Goal: Task Accomplishment & Management: Manage account settings

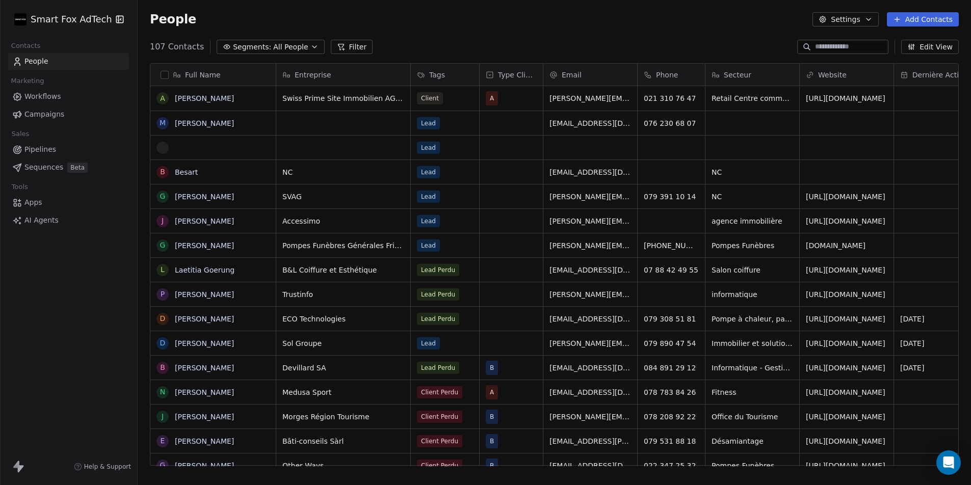
scroll to position [8, 8]
click at [91, 16] on html "Smart Fox AdTech Contacts People Marketing Workflows Campaigns Sales Pipelines …" at bounding box center [485, 242] width 971 height 485
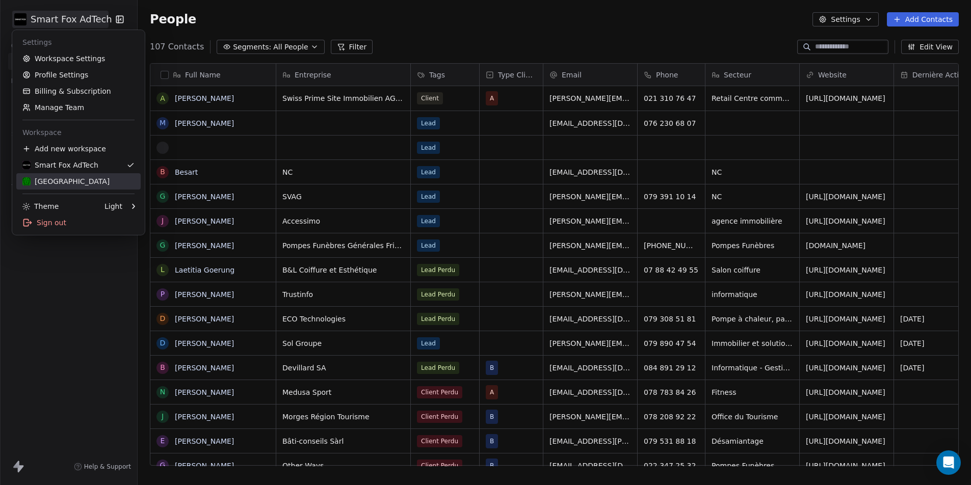
click at [76, 182] on div "[GEOGRAPHIC_DATA]" at bounding box center [65, 181] width 87 height 10
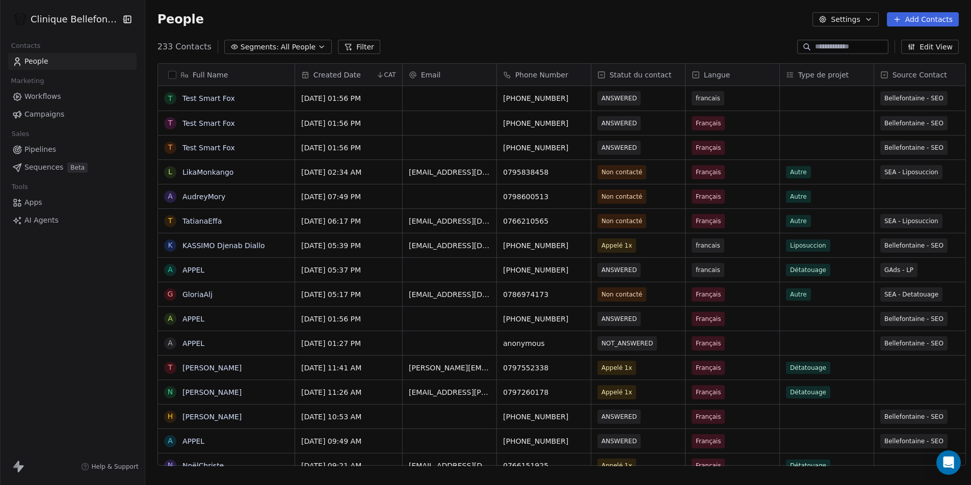
scroll to position [420, 826]
click at [166, 147] on button "grid" at bounding box center [170, 148] width 8 height 8
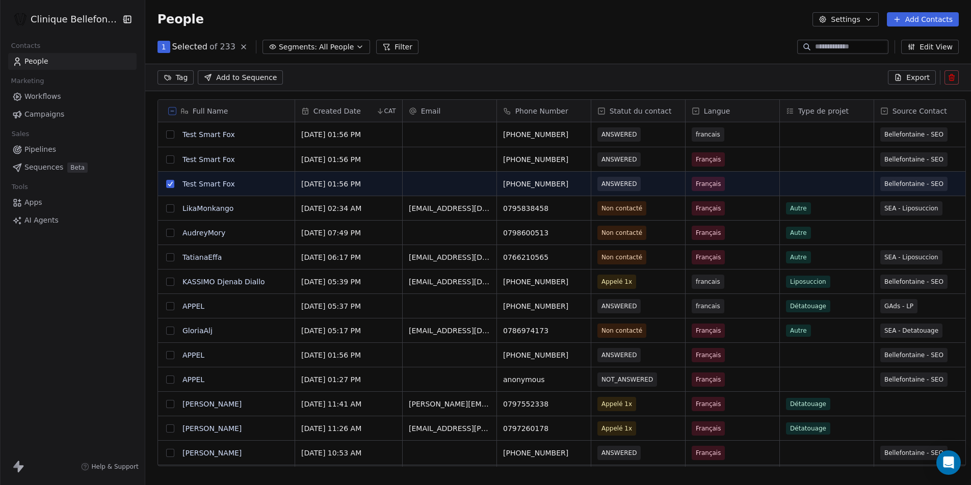
scroll to position [384, 826]
click at [166, 161] on button "grid" at bounding box center [170, 160] width 8 height 8
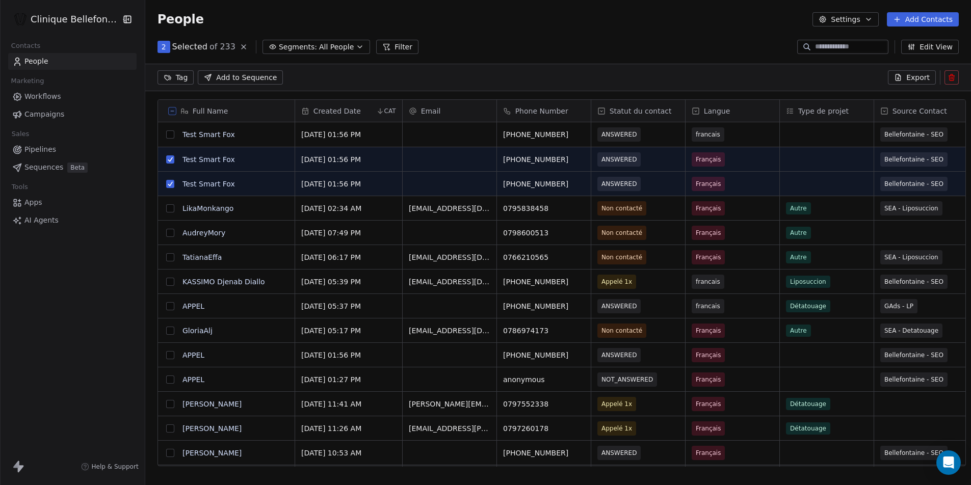
click at [166, 134] on button "grid" at bounding box center [170, 135] width 8 height 8
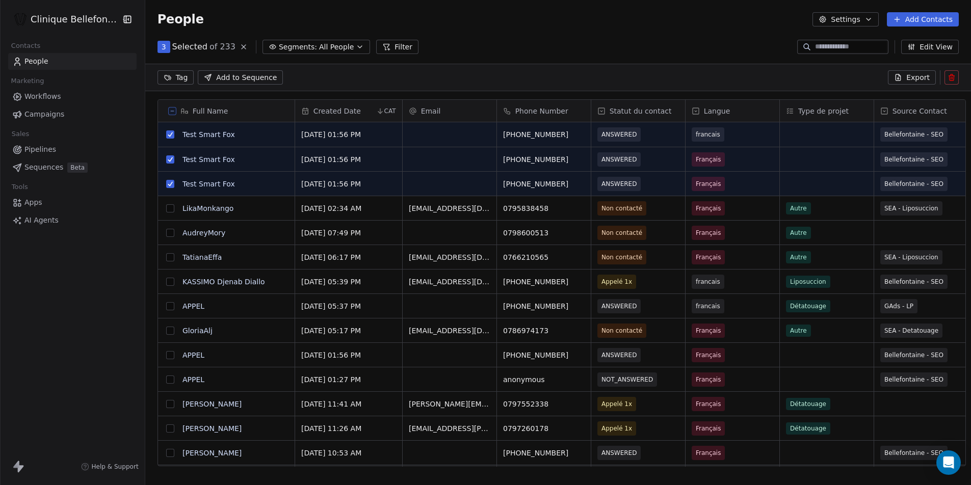
click at [952, 74] on icon at bounding box center [952, 75] width 2 height 2
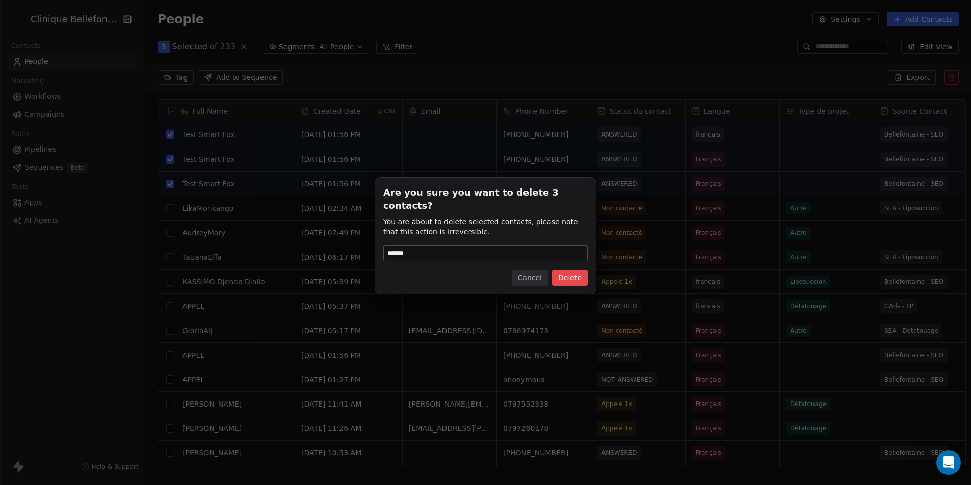
type input "******"
click at [561, 273] on button "Delete" at bounding box center [570, 278] width 36 height 16
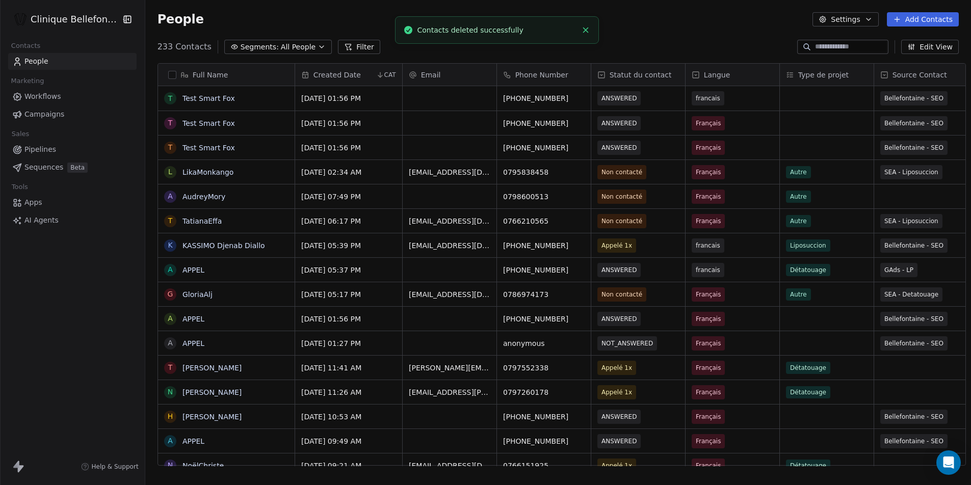
scroll to position [420, 826]
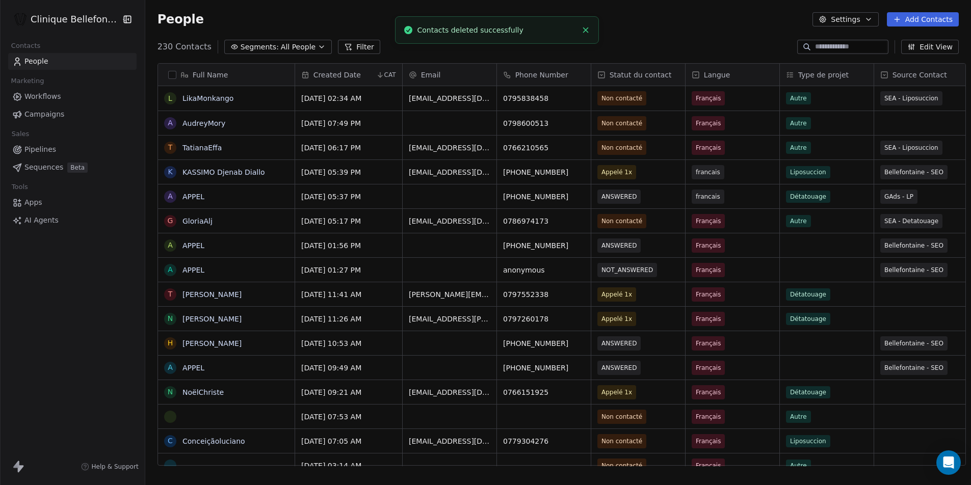
click at [43, 202] on link "Apps" at bounding box center [72, 202] width 128 height 17
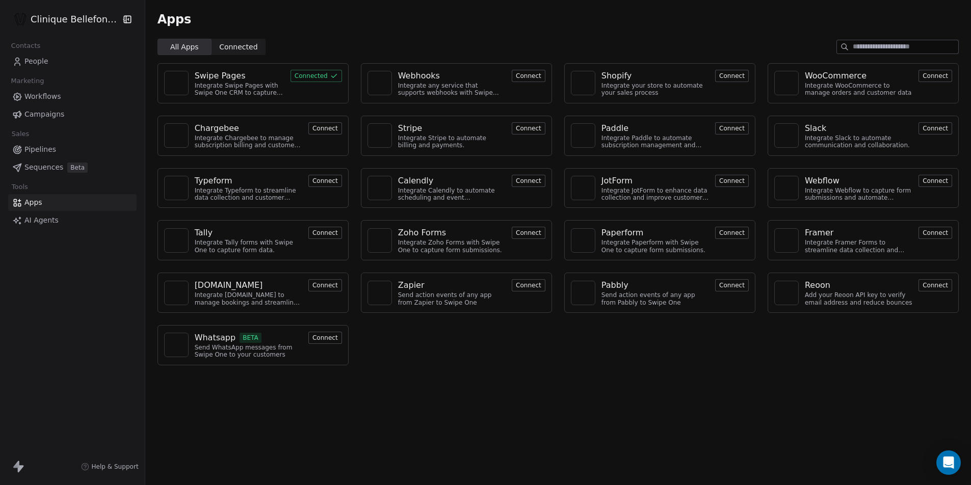
click at [84, 14] on html "Clinique Bellefontaine Contacts People Marketing Workflows Campaigns Sales Pipe…" at bounding box center [485, 242] width 971 height 485
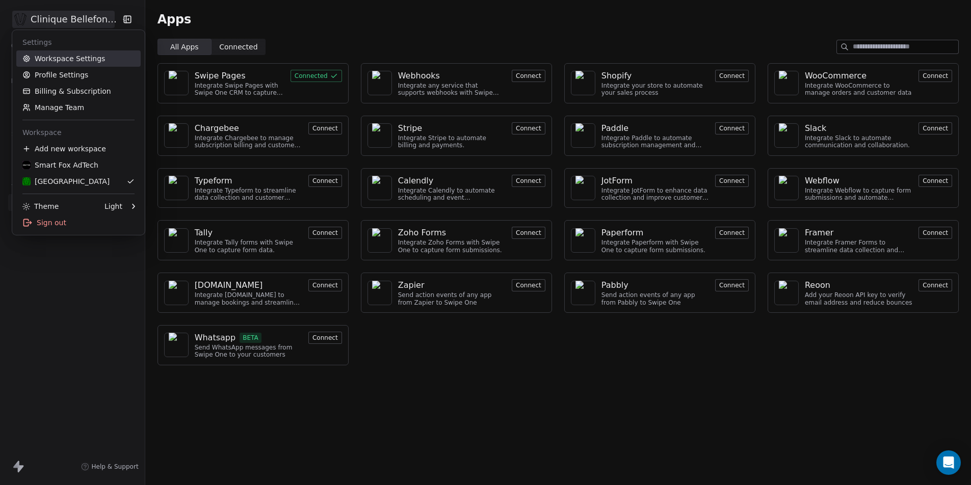
click at [71, 60] on link "Workspace Settings" at bounding box center [78, 58] width 124 height 16
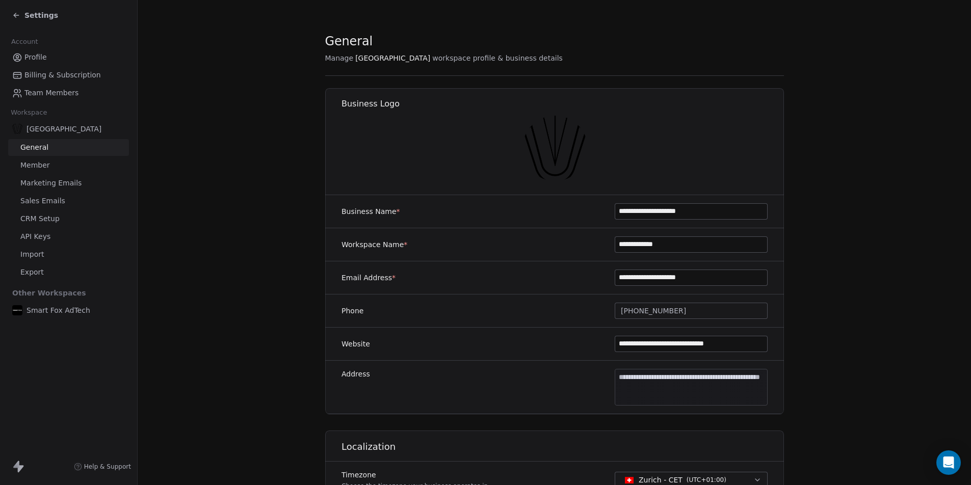
click at [59, 182] on span "Marketing Emails" at bounding box center [50, 183] width 61 height 11
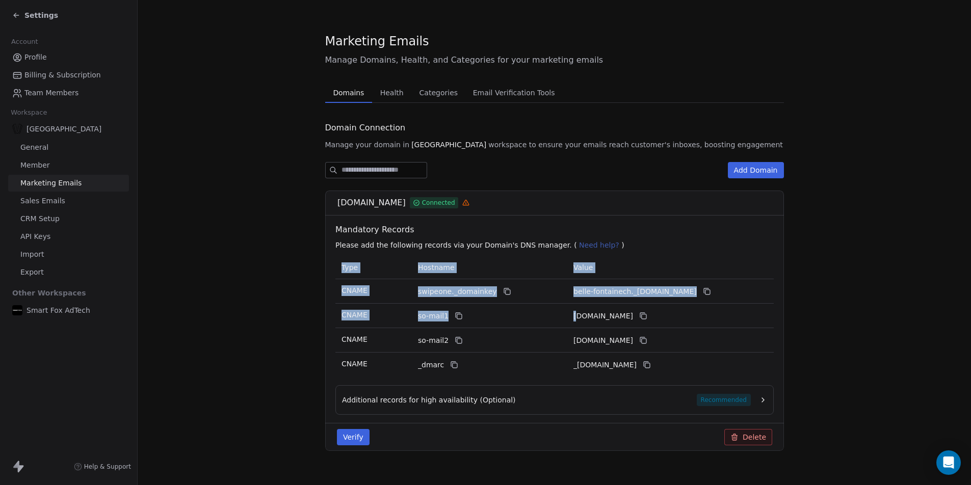
drag, startPoint x: 573, startPoint y: 319, endPoint x: 712, endPoint y: 359, distance: 144.9
click at [712, 359] on tbody "CNAME swipeone._domainkey belle-fontainech._[DOMAIN_NAME] CNAME so-mail1 [DOMAI…" at bounding box center [554, 328] width 438 height 98
click at [712, 359] on div "_[DOMAIN_NAME]" at bounding box center [650, 365] width 153 height 12
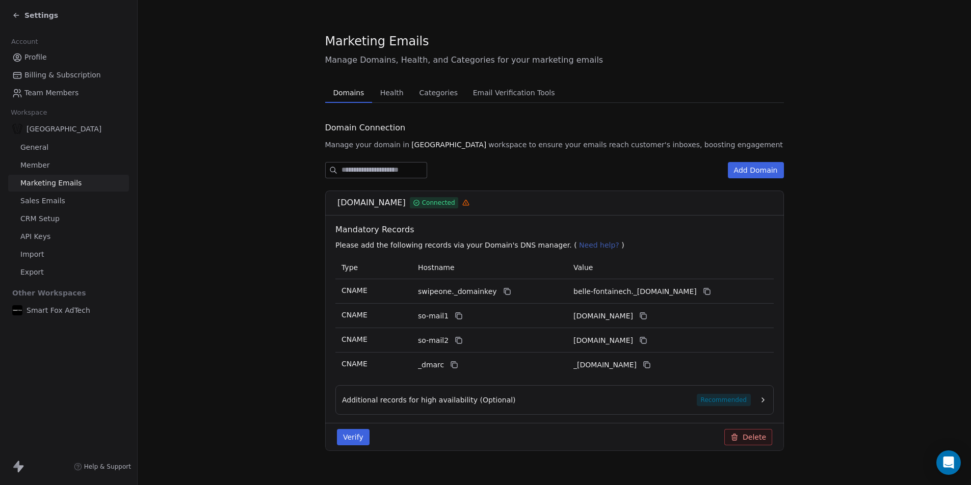
click at [47, 252] on link "Import" at bounding box center [68, 254] width 121 height 17
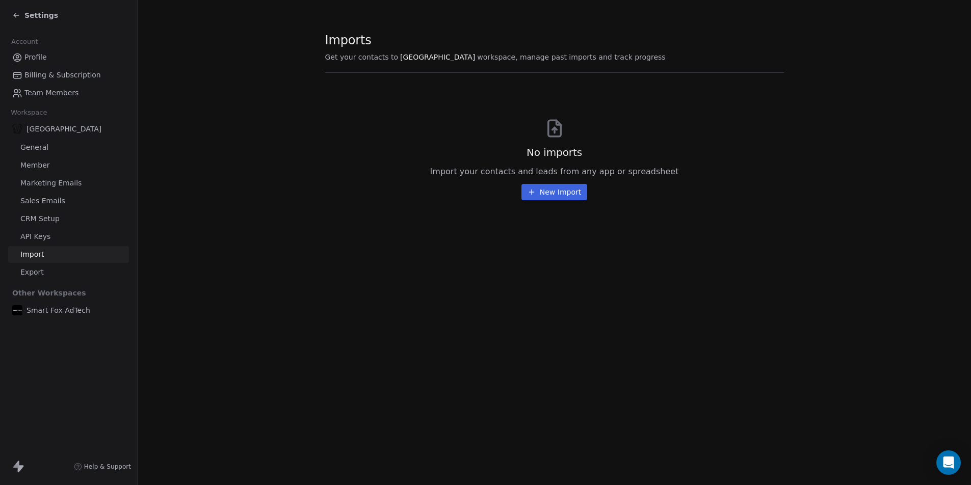
click at [46, 220] on span "CRM Setup" at bounding box center [39, 219] width 39 height 11
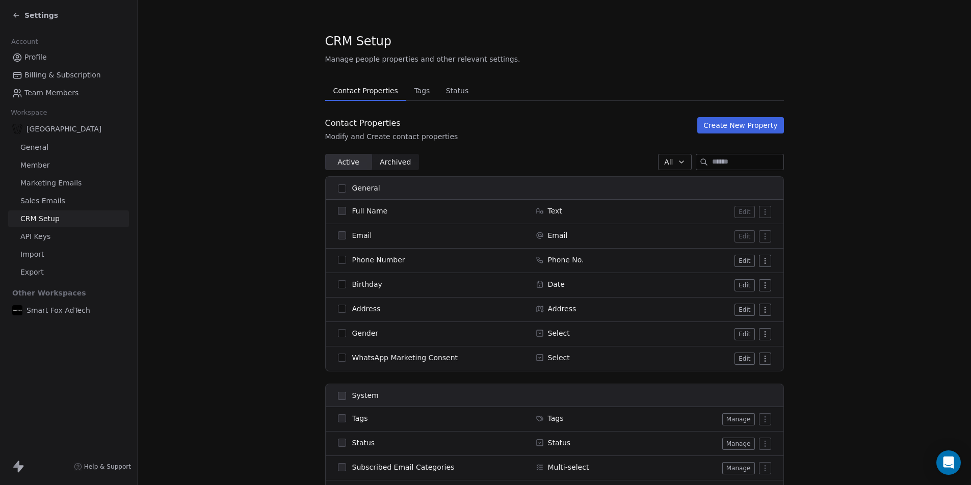
click at [48, 181] on span "Marketing Emails" at bounding box center [50, 183] width 61 height 11
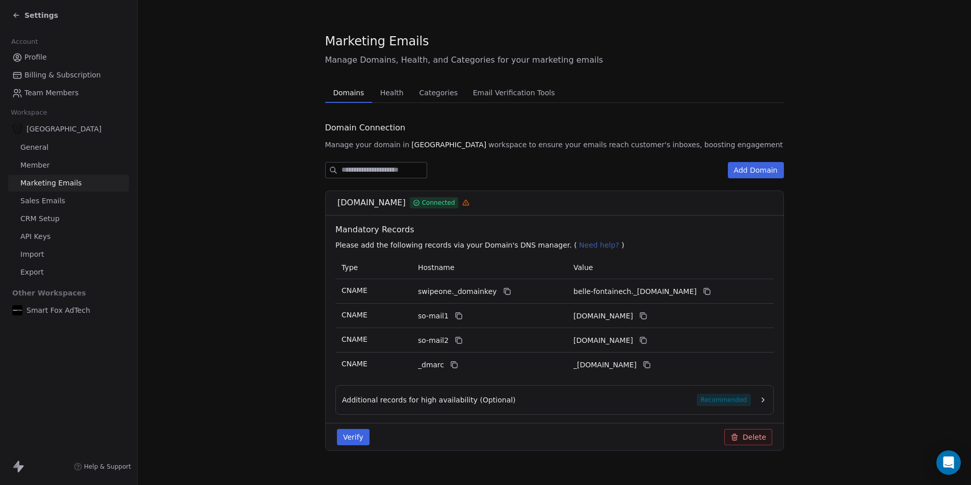
click at [58, 202] on span "Sales Emails" at bounding box center [42, 201] width 45 height 11
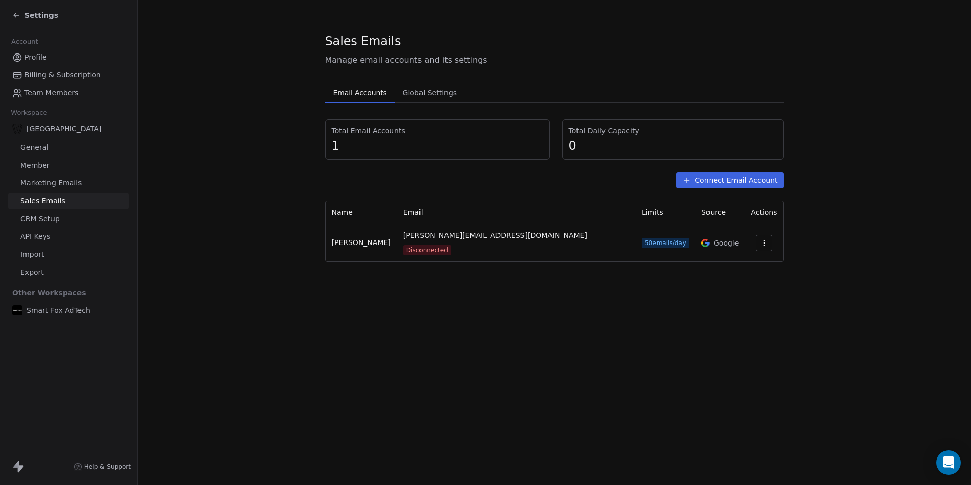
click at [727, 179] on button "Connect Email Account" at bounding box center [730, 180] width 107 height 16
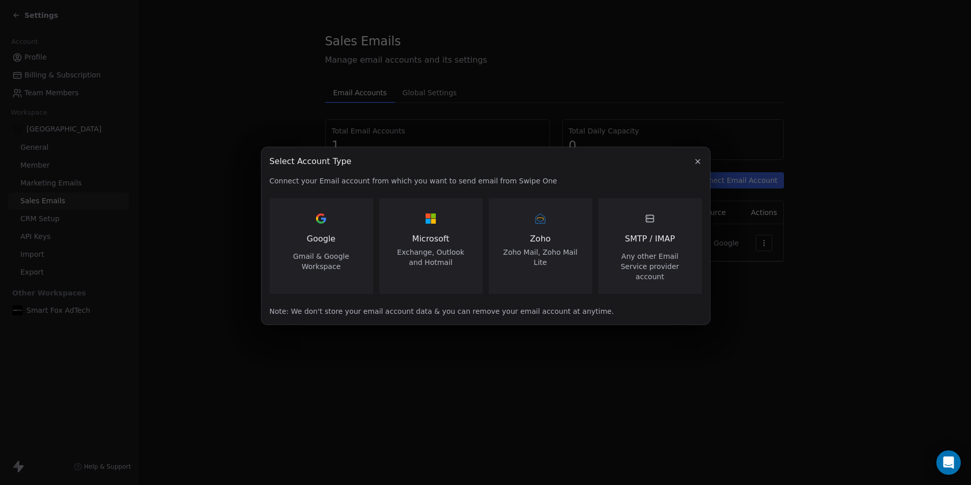
click at [693, 164] on button "button" at bounding box center [698, 162] width 12 height 12
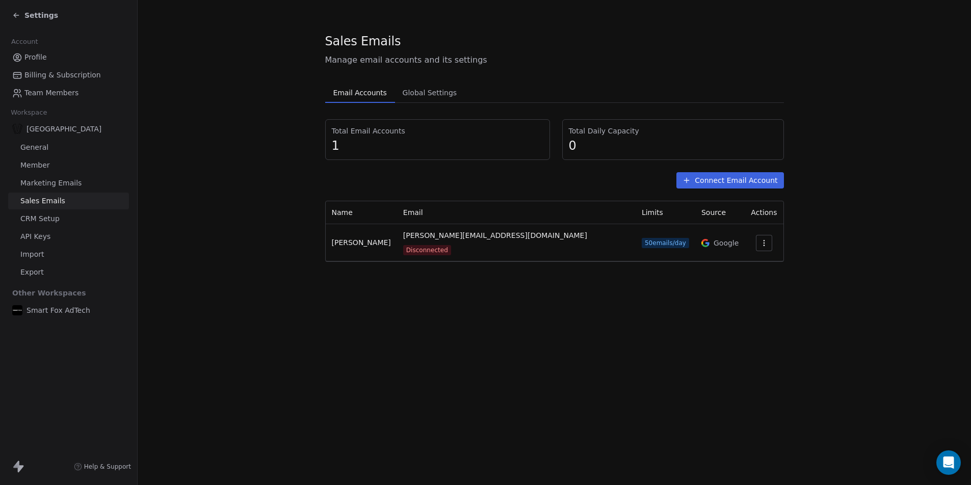
click at [524, 74] on div "Sales Emails Manage email accounts and its settings Email Accounts Email Accoun…" at bounding box center [554, 147] width 459 height 229
click at [437, 88] on span "Global Settings" at bounding box center [430, 93] width 63 height 14
click at [367, 96] on span "Email Accounts" at bounding box center [360, 93] width 62 height 14
click at [16, 17] on icon at bounding box center [16, 15] width 8 height 8
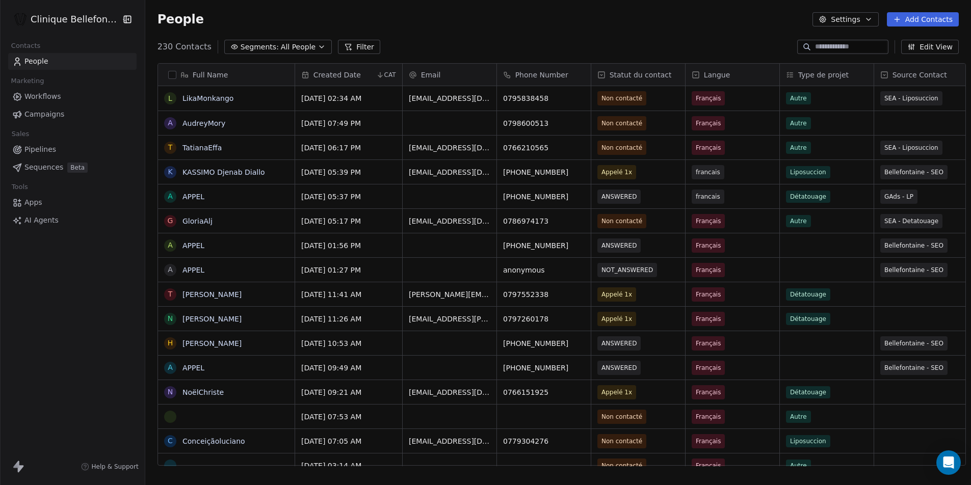
scroll to position [420, 826]
click at [202, 97] on link "LikaMonkango" at bounding box center [208, 98] width 51 height 8
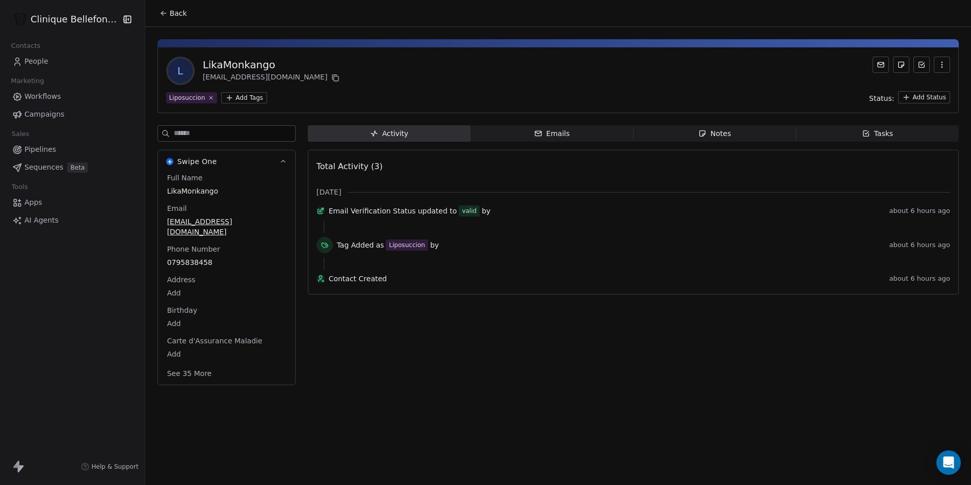
click at [551, 138] on div "Emails" at bounding box center [552, 133] width 36 height 11
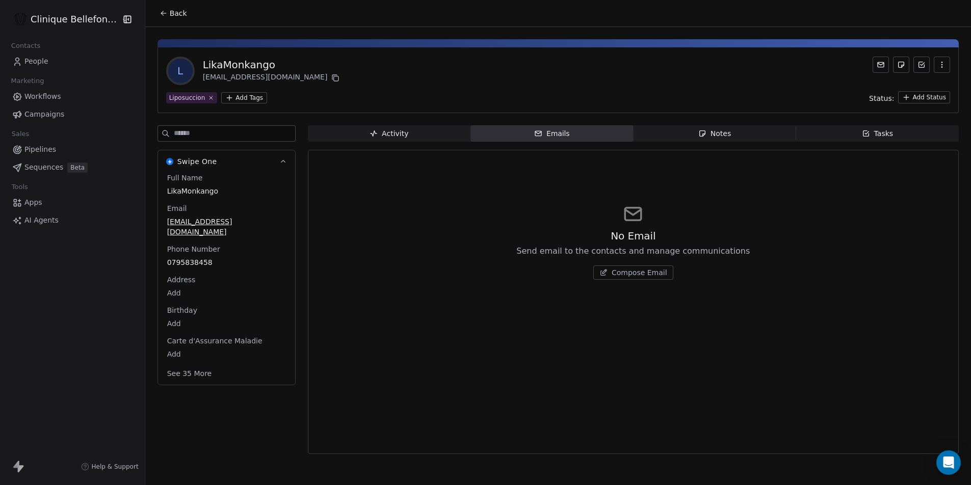
click at [392, 135] on div "Activity" at bounding box center [389, 133] width 39 height 11
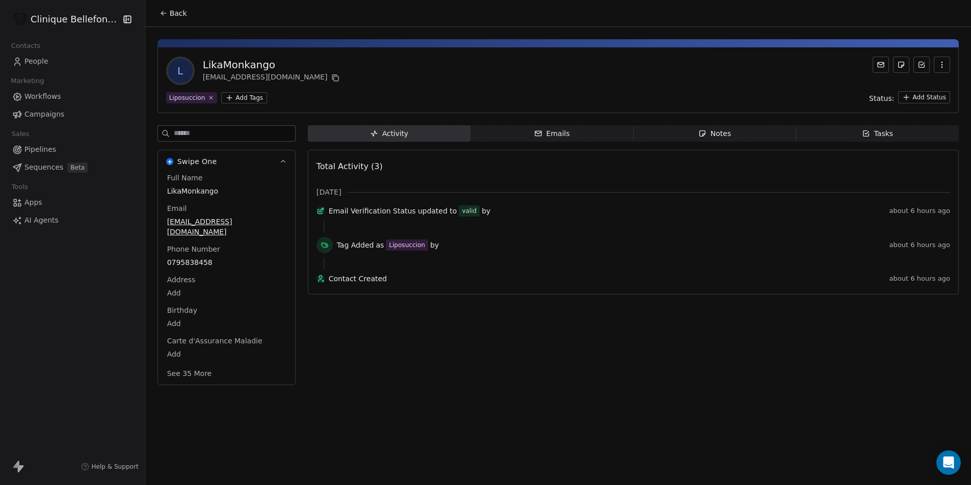
click at [66, 15] on html "Clinique Bellefontaine Contacts People Marketing Workflows Campaigns Sales Pipe…" at bounding box center [485, 242] width 971 height 485
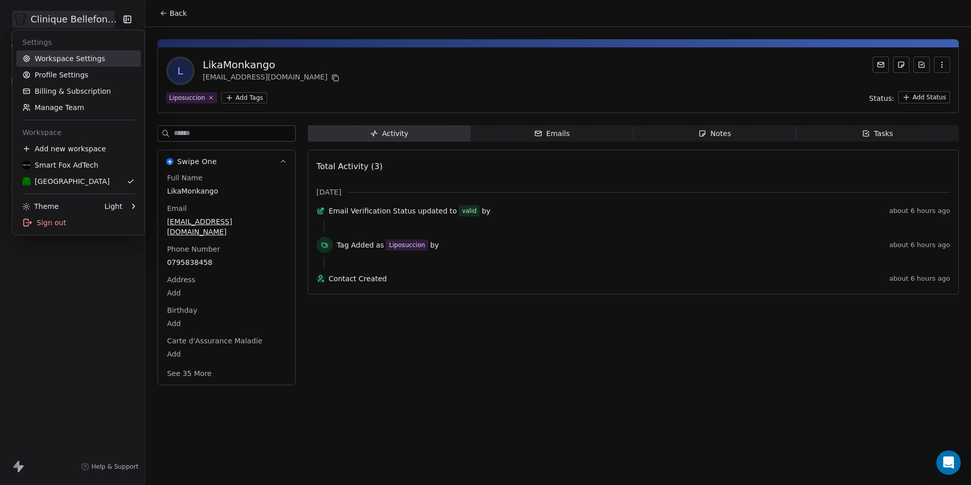
click at [68, 58] on link "Workspace Settings" at bounding box center [78, 58] width 124 height 16
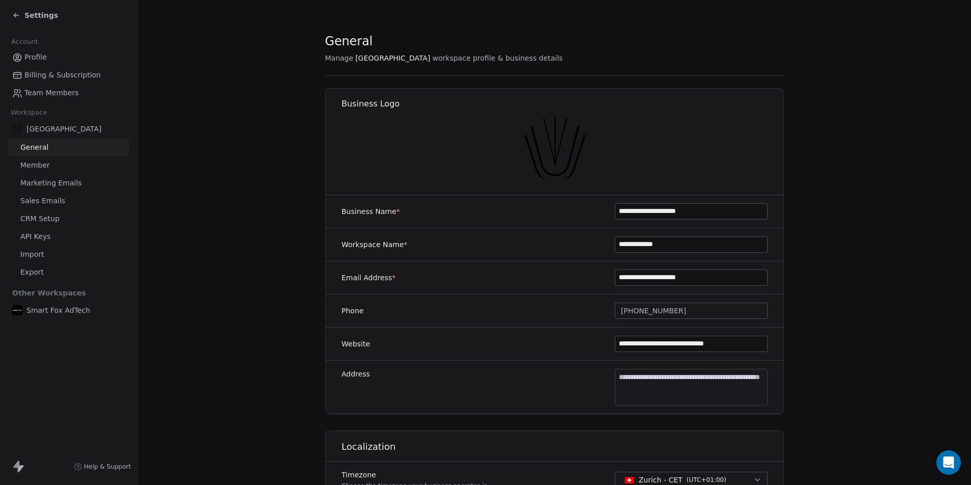
click at [60, 184] on span "Marketing Emails" at bounding box center [50, 183] width 61 height 11
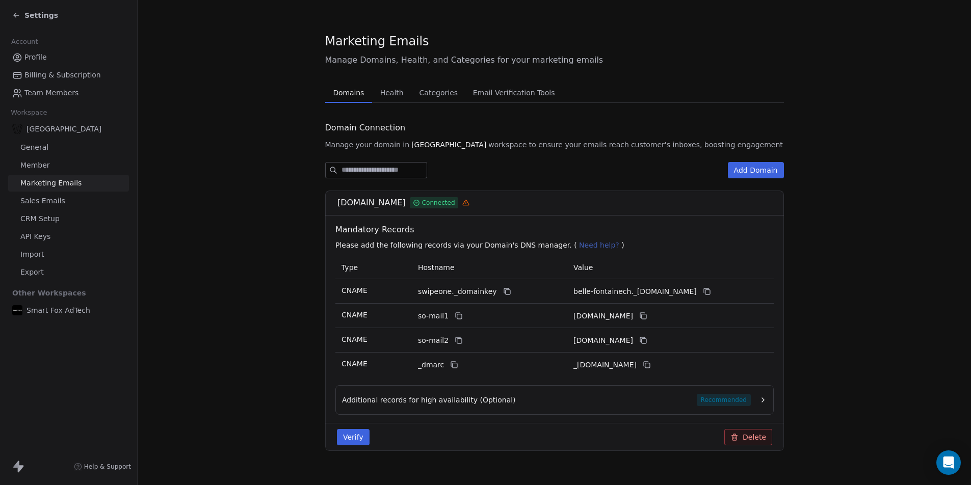
click at [59, 202] on span "Sales Emails" at bounding box center [42, 201] width 45 height 11
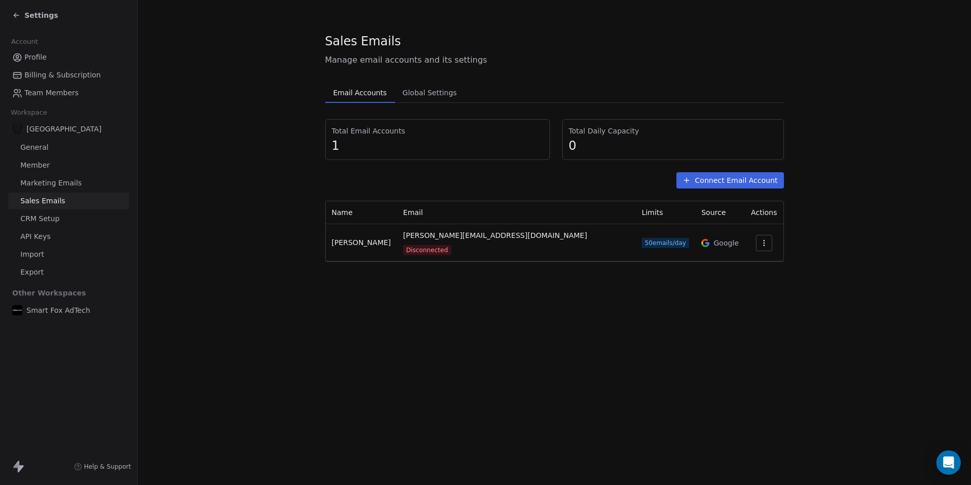
click at [415, 180] on div "Connect Email Account" at bounding box center [554, 180] width 459 height 16
click at [431, 96] on span "Global Settings" at bounding box center [430, 93] width 63 height 14
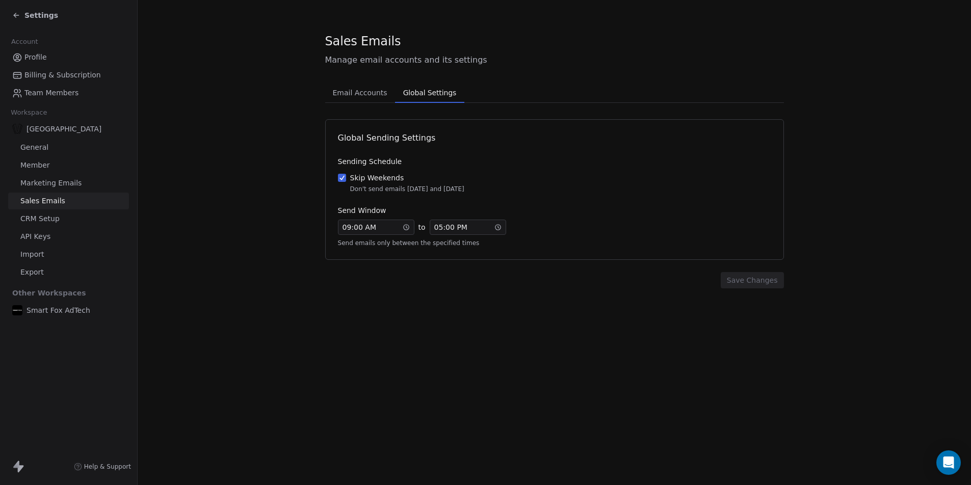
click at [360, 98] on span "Email Accounts" at bounding box center [360, 93] width 63 height 14
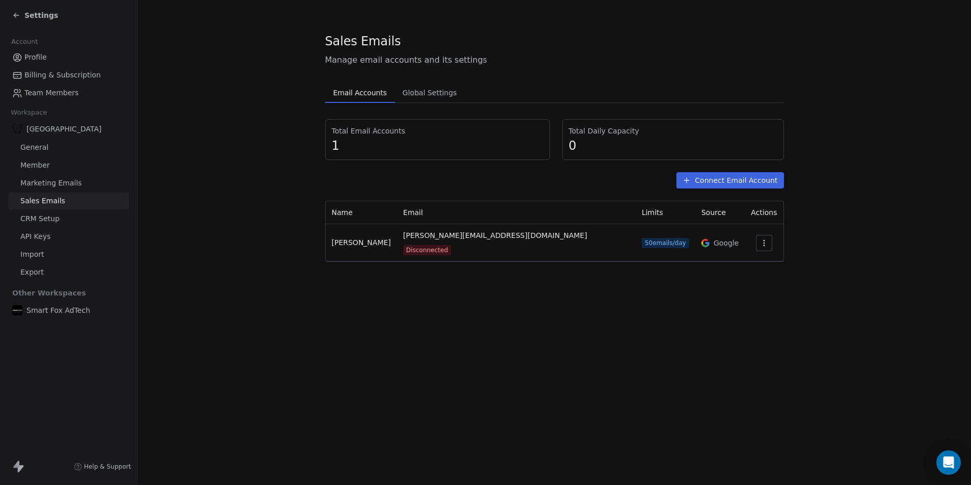
click at [451, 245] on span "Disconnected" at bounding box center [427, 250] width 48 height 10
click at [763, 240] on button "button" at bounding box center [764, 243] width 16 height 16
click at [729, 277] on span "Delete" at bounding box center [729, 278] width 23 height 11
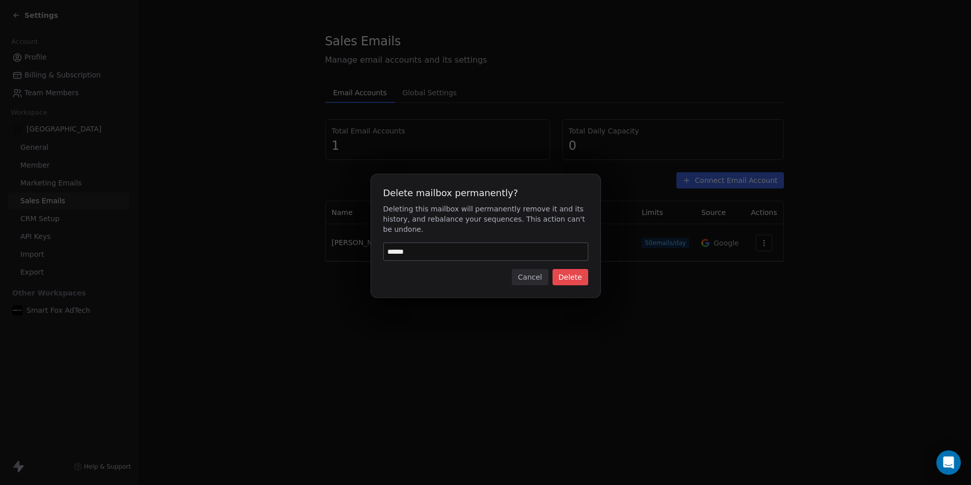
type input "******"
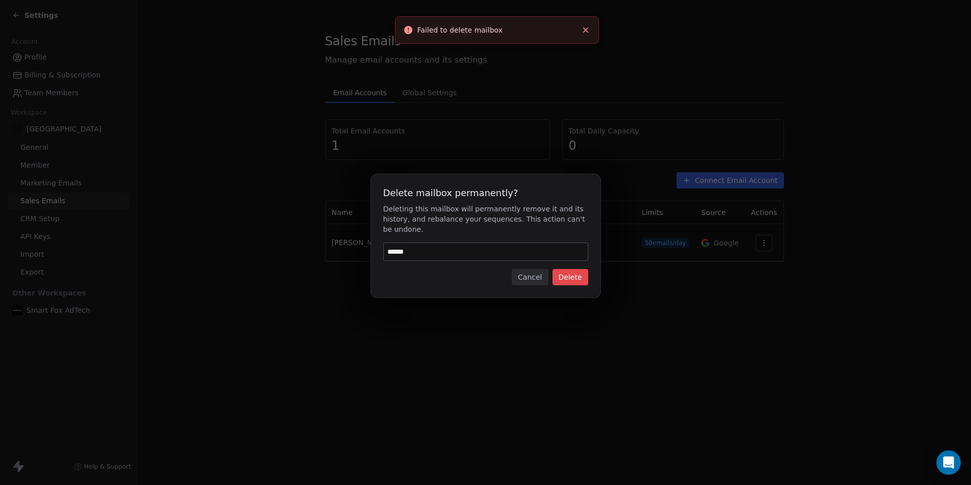
click at [537, 281] on button "Cancel" at bounding box center [530, 277] width 36 height 16
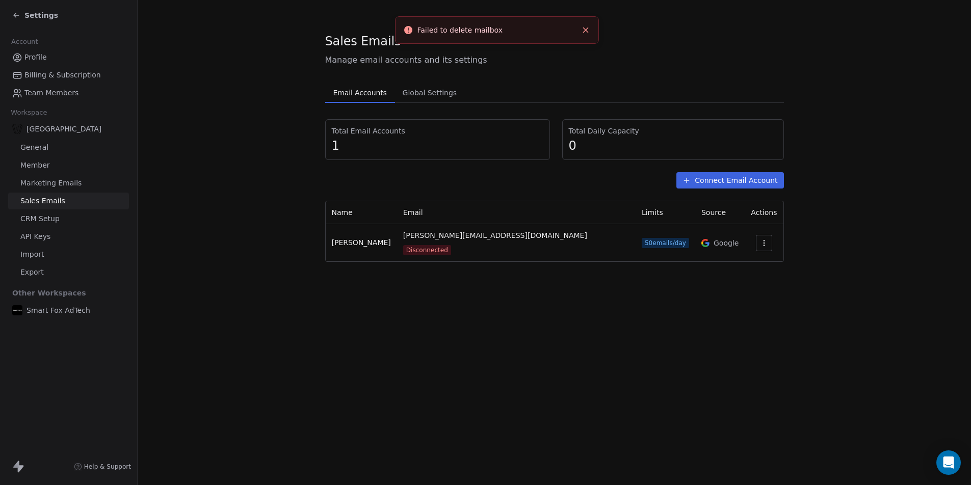
click at [570, 317] on div "Sales Emails Manage email accounts and its settings Email Accounts Email Accoun…" at bounding box center [555, 242] width 834 height 485
click at [423, 98] on span "Global Settings" at bounding box center [430, 93] width 63 height 14
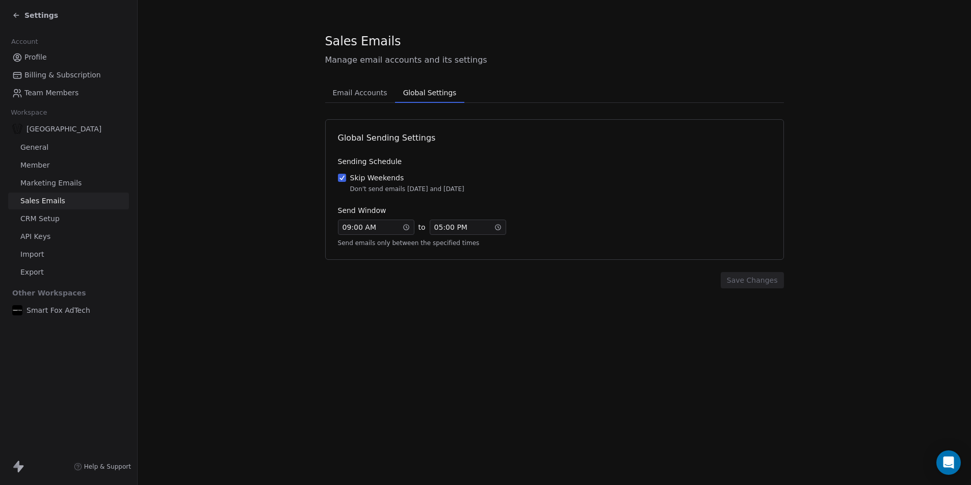
click at [356, 94] on span "Email Accounts" at bounding box center [360, 93] width 63 height 14
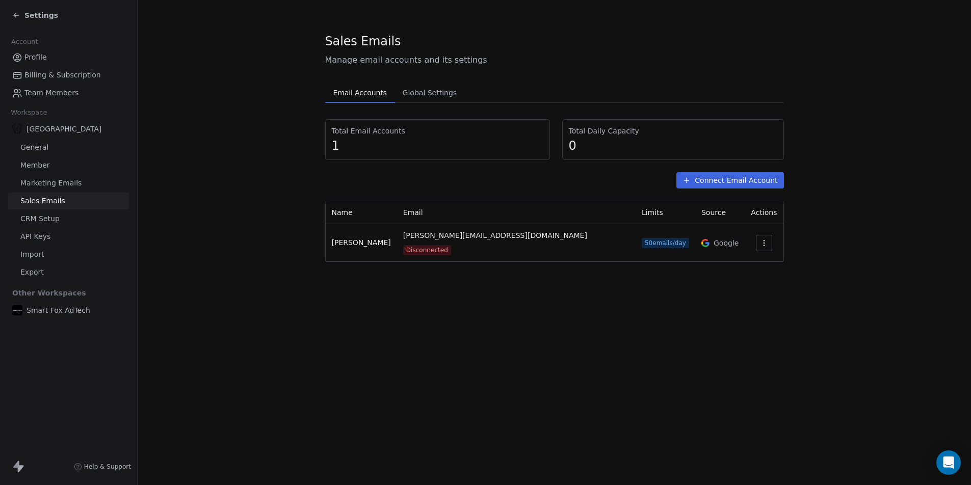
click at [54, 182] on span "Marketing Emails" at bounding box center [50, 183] width 61 height 11
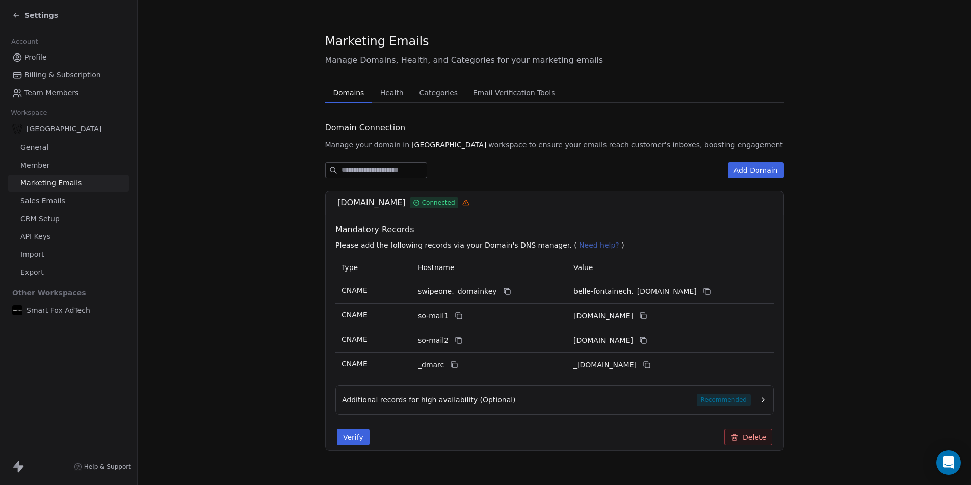
click at [272, 192] on section "Marketing Emails Manage Domains, Health, and Categories for your marketing emai…" at bounding box center [555, 250] width 834 height 500
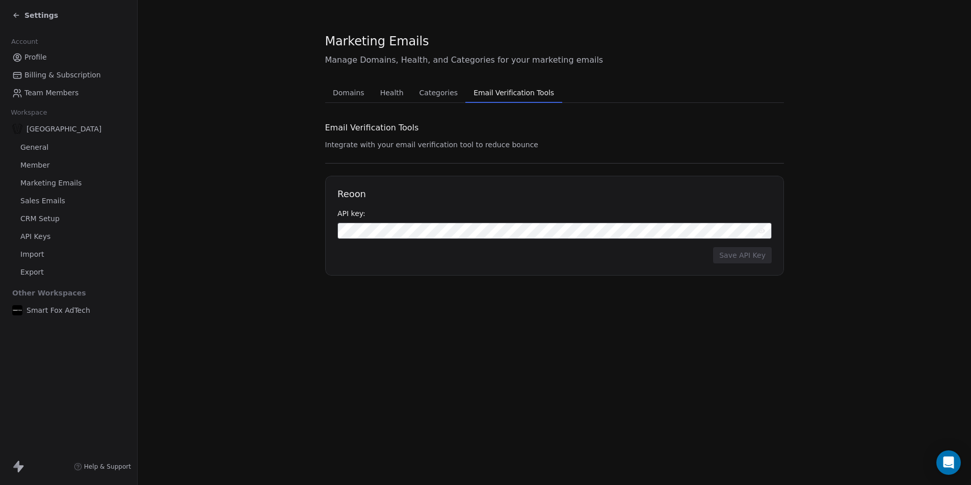
click at [478, 91] on span "Email Verification Tools" at bounding box center [514, 93] width 89 height 14
click at [430, 99] on span "Categories" at bounding box center [439, 93] width 46 height 14
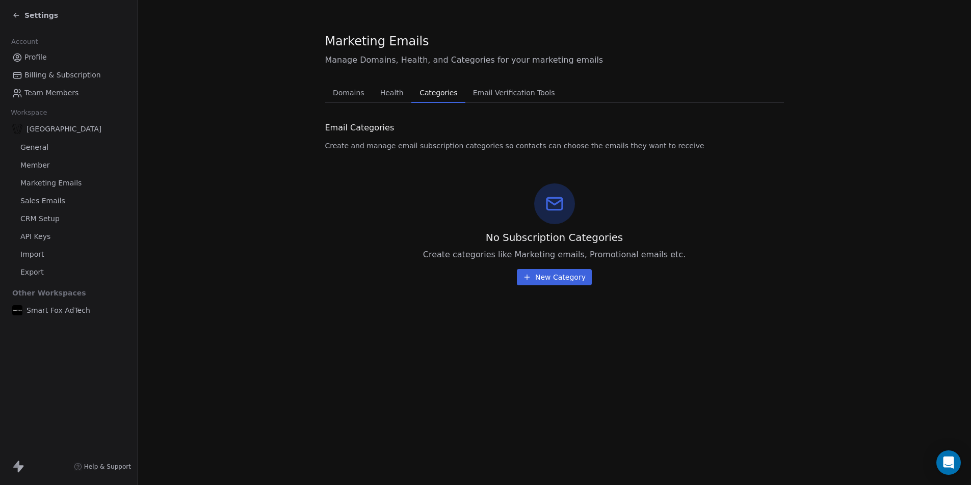
click at [506, 92] on span "Email Verification Tools" at bounding box center [514, 93] width 90 height 14
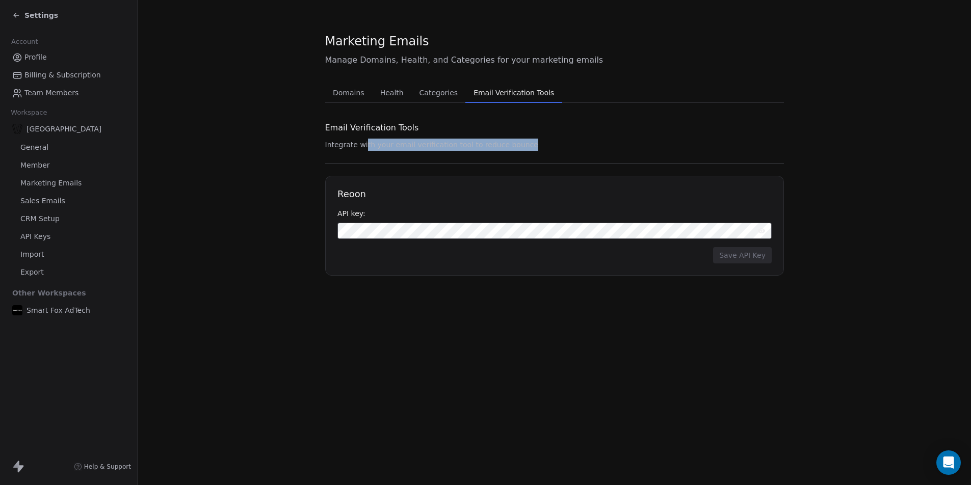
drag, startPoint x: 364, startPoint y: 142, endPoint x: 544, endPoint y: 145, distance: 180.0
click at [544, 145] on div "Email Verification Tools Integrate with your email verification tool to reduce …" at bounding box center [554, 197] width 459 height 157
click at [441, 97] on span "Categories" at bounding box center [439, 93] width 46 height 14
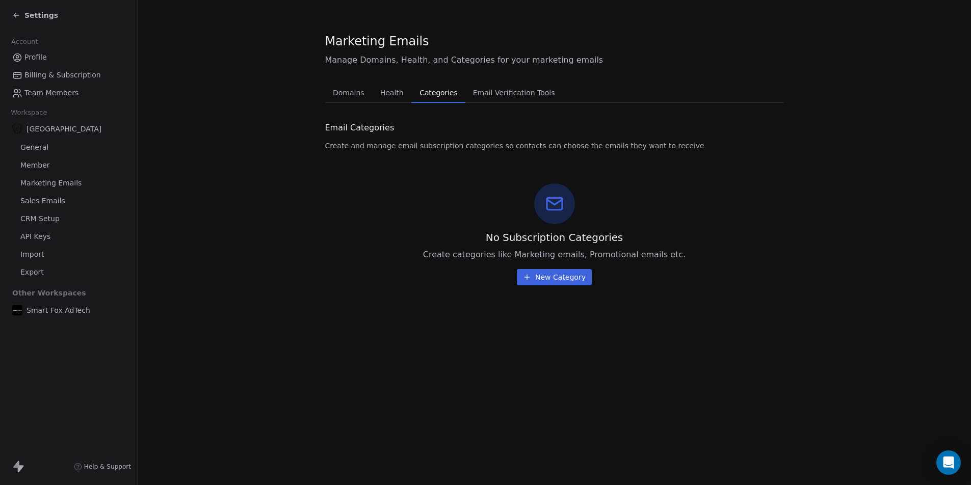
click at [402, 90] on span "Health" at bounding box center [392, 93] width 32 height 14
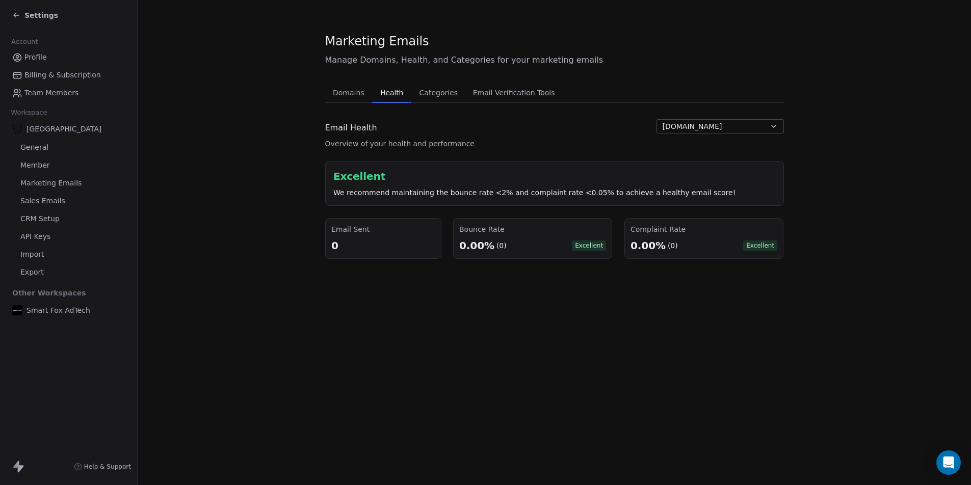
click at [363, 94] on button "Domains Domains" at bounding box center [348, 93] width 47 height 20
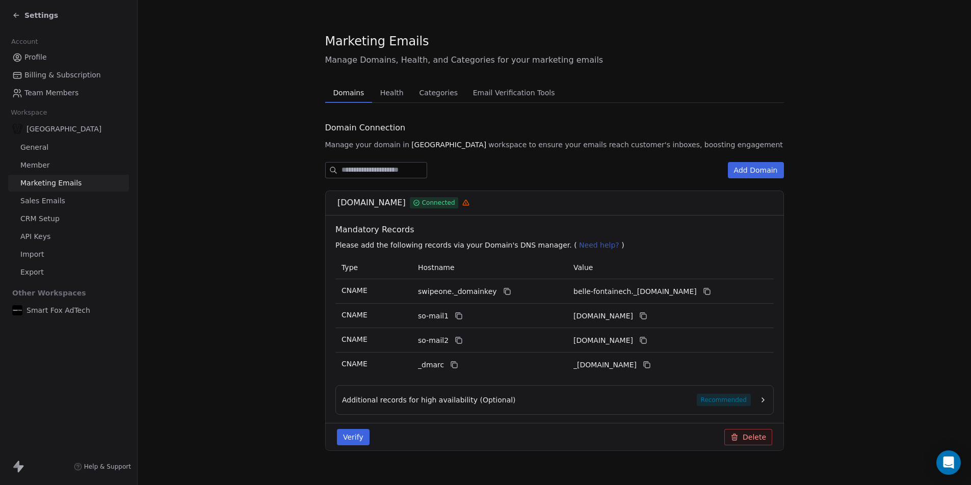
click at [80, 199] on link "Sales Emails" at bounding box center [68, 201] width 121 height 17
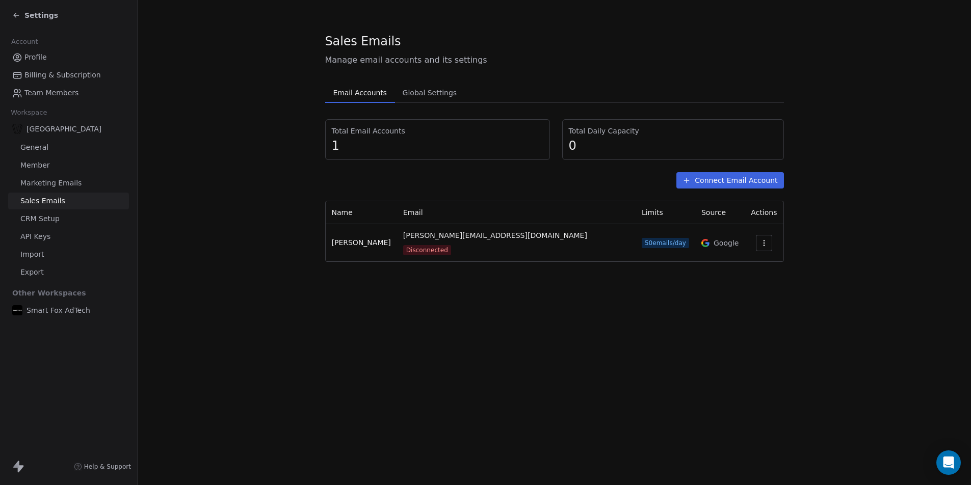
click at [18, 12] on icon at bounding box center [16, 15] width 8 height 8
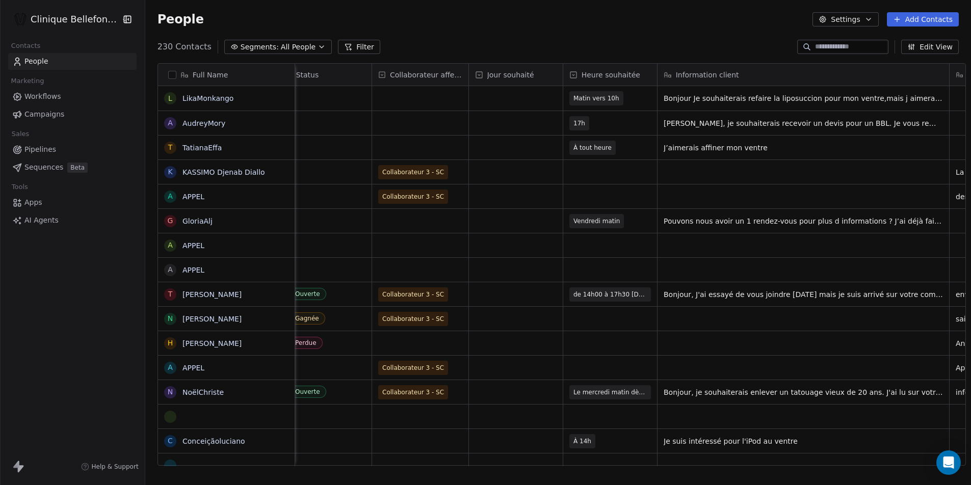
scroll to position [0, 1075]
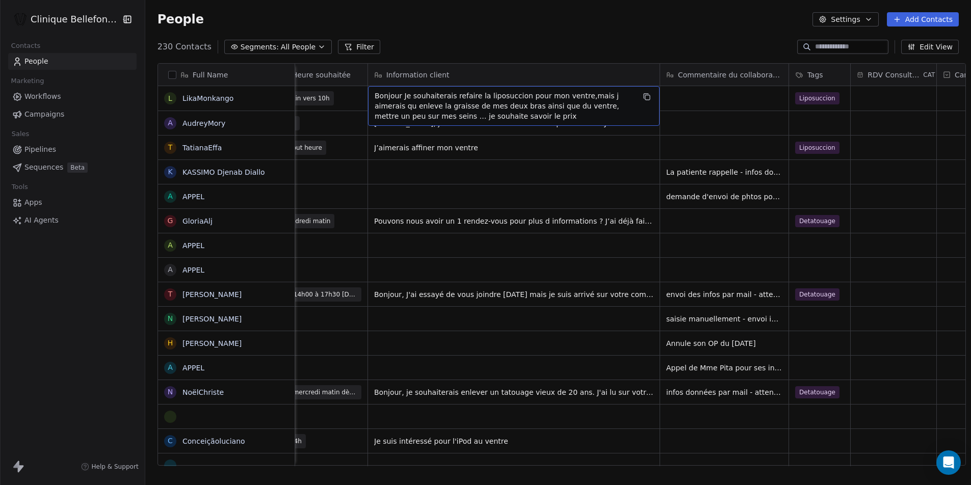
click at [528, 50] on div "230 Contacts Segments: All People Filter Edit View" at bounding box center [558, 47] width 826 height 16
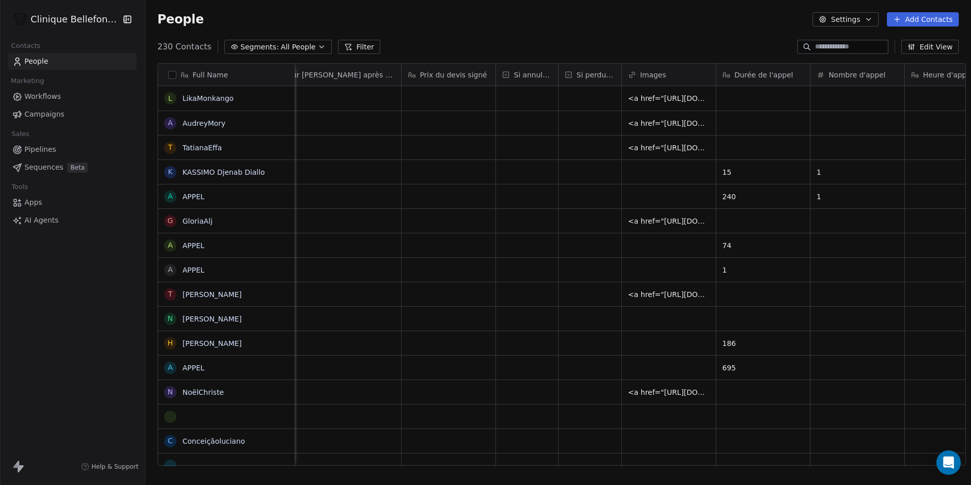
scroll to position [0, 1934]
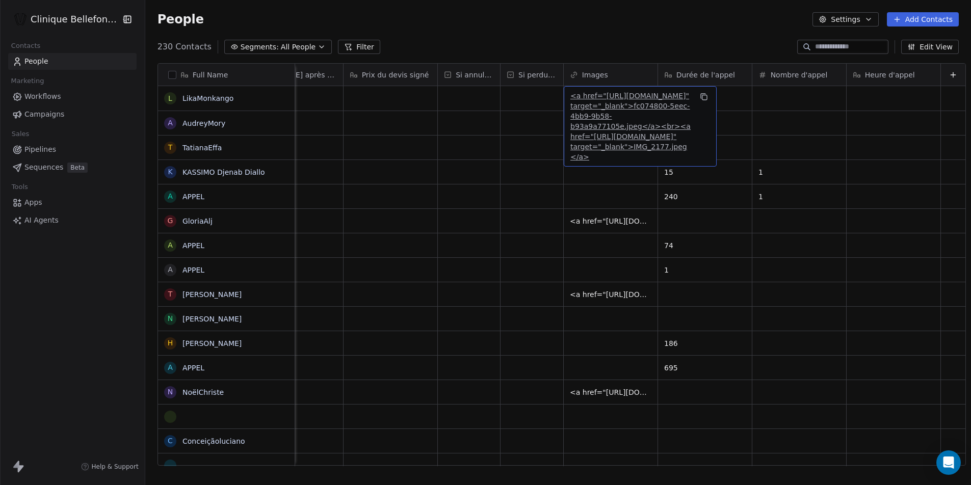
click at [579, 107] on link "<a href="[URL][DOMAIN_NAME]" target="_blank">fc074800-5eec-4bb9-9b58-b93a9a7710…" at bounding box center [631, 126] width 120 height 69
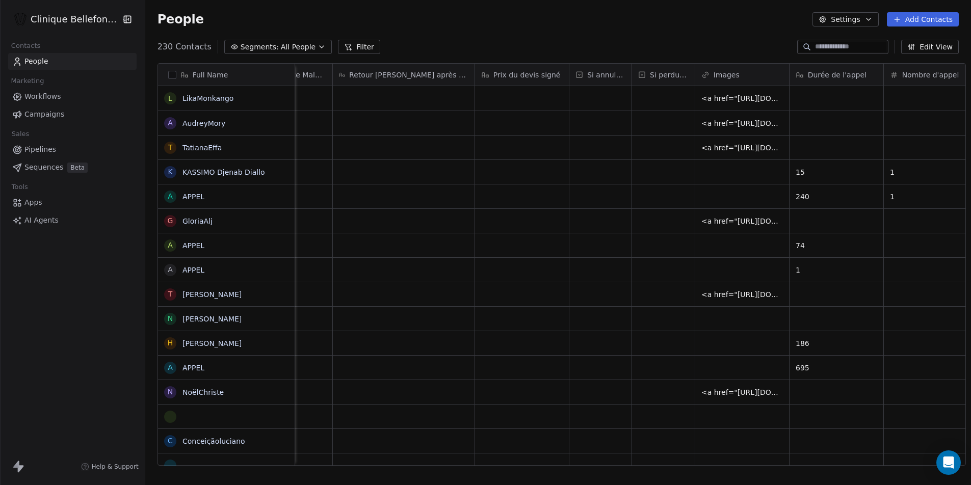
scroll to position [0, 1827]
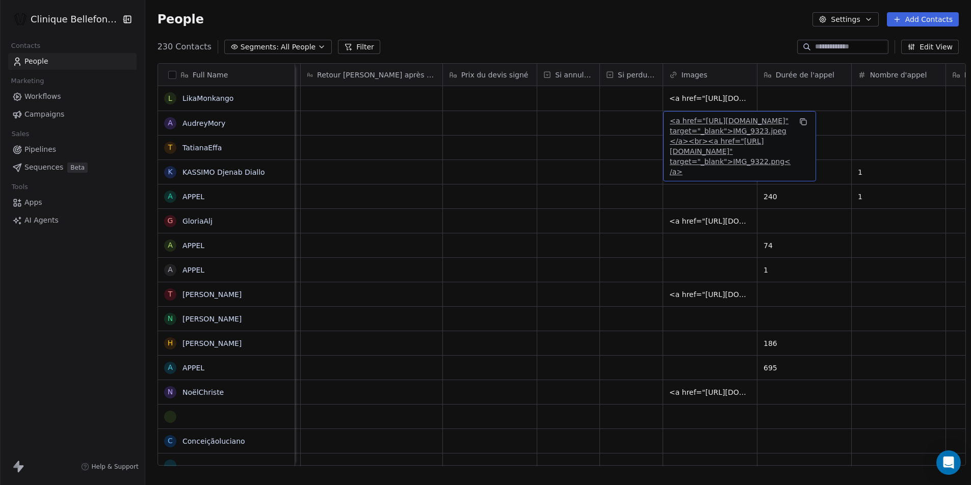
click at [697, 120] on link "<a href="[URL][DOMAIN_NAME]" target="_blank">IMG_9323.jpeg</a><br><a href="[URL…" at bounding box center [730, 146] width 121 height 59
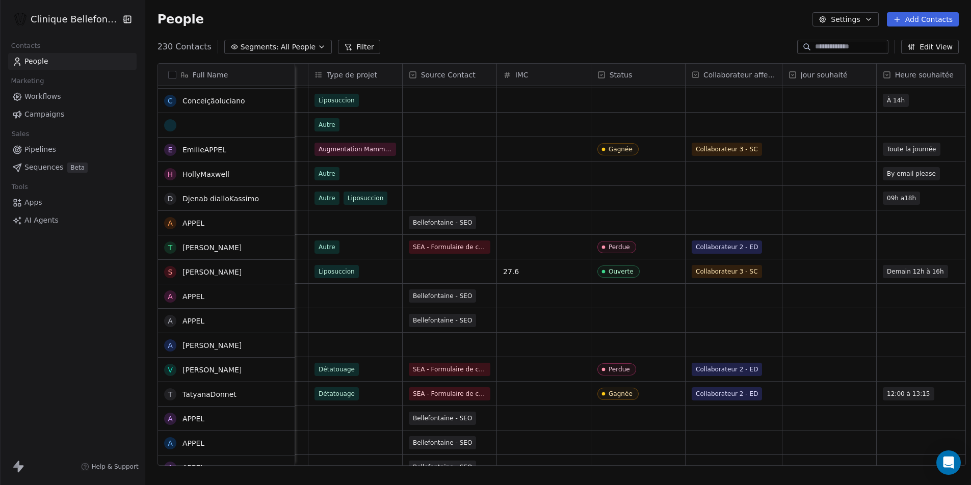
scroll to position [341, 0]
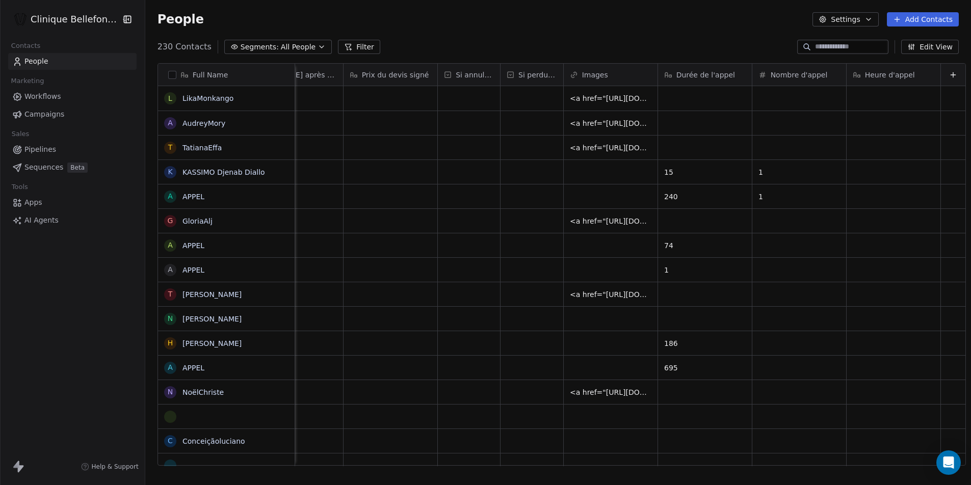
click at [934, 48] on button "Edit View" at bounding box center [930, 47] width 58 height 14
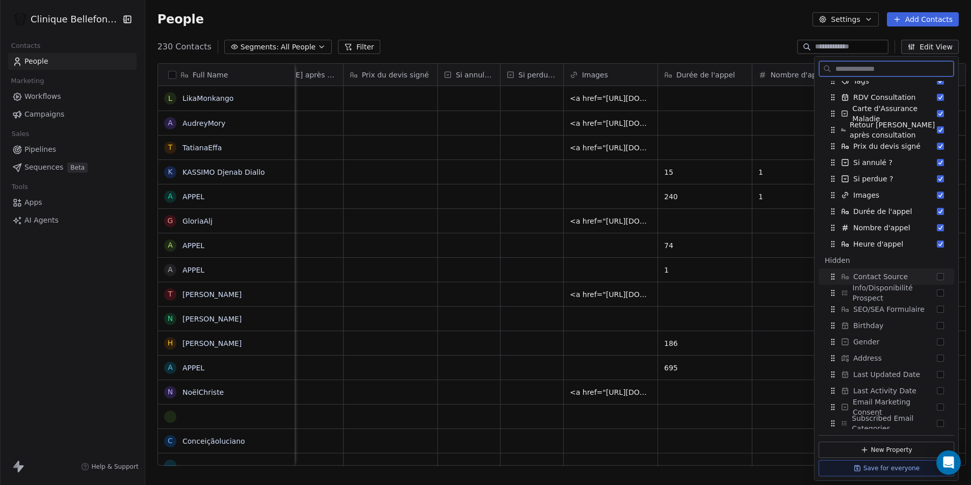
click at [909, 276] on div "Contact Source" at bounding box center [886, 277] width 127 height 16
click at [909, 308] on span "SEO/SEA Formulaire" at bounding box center [888, 309] width 71 height 10
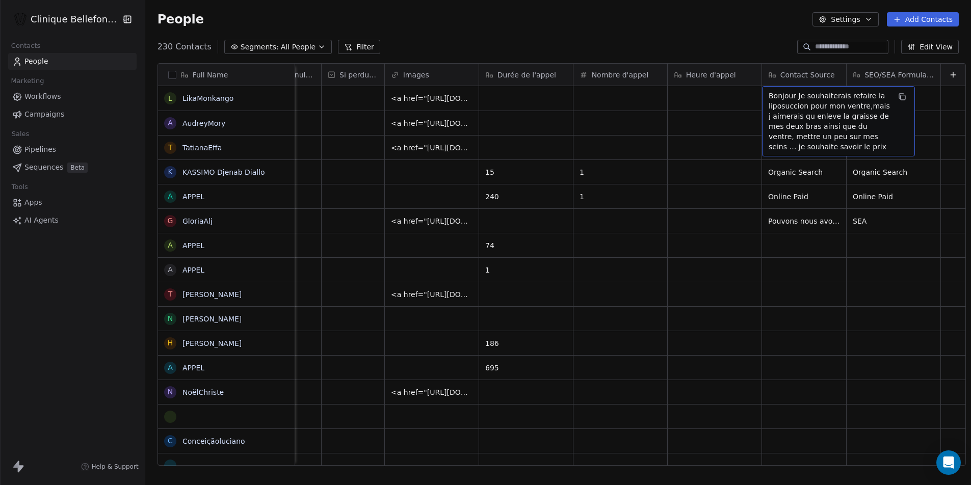
click at [723, 32] on div "People Settings Add Contacts" at bounding box center [558, 19] width 826 height 39
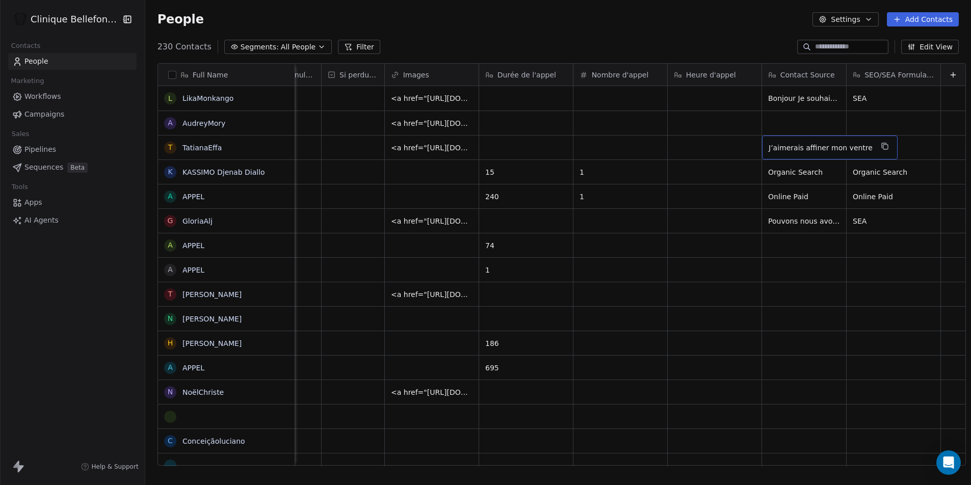
click at [735, 18] on div "People Settings Add Contacts" at bounding box center [558, 19] width 801 height 14
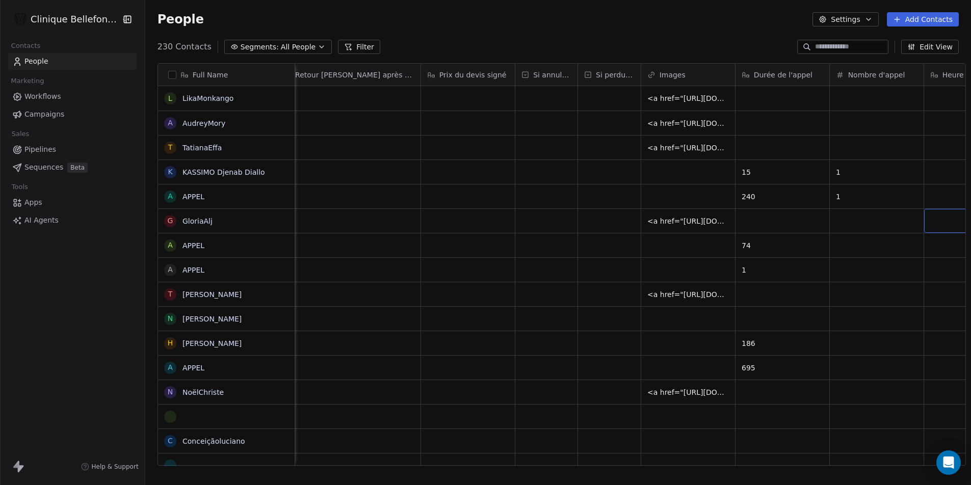
scroll to position [0, 2113]
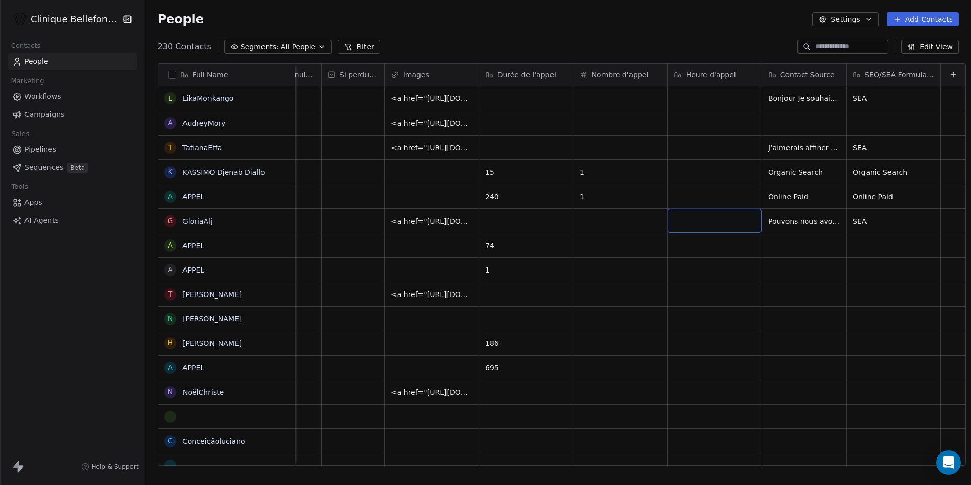
click at [928, 48] on button "Edit View" at bounding box center [930, 47] width 58 height 14
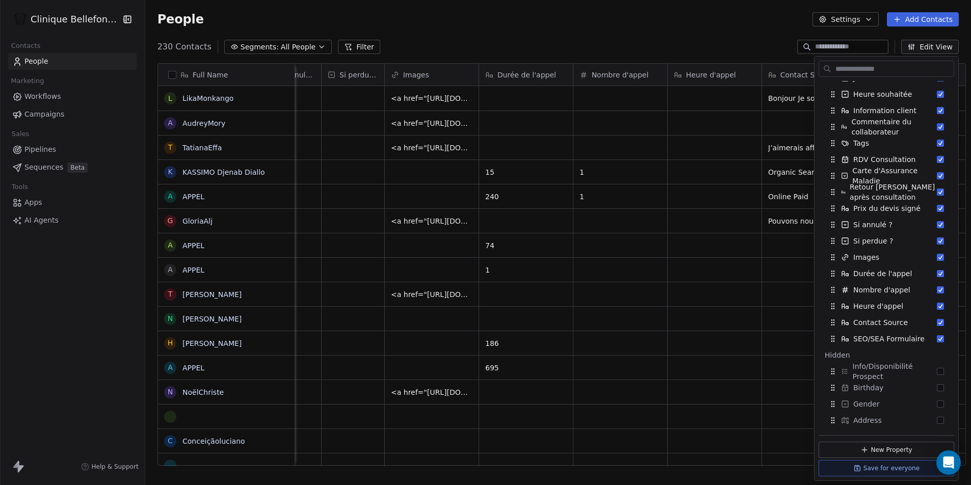
scroll to position [370, 0]
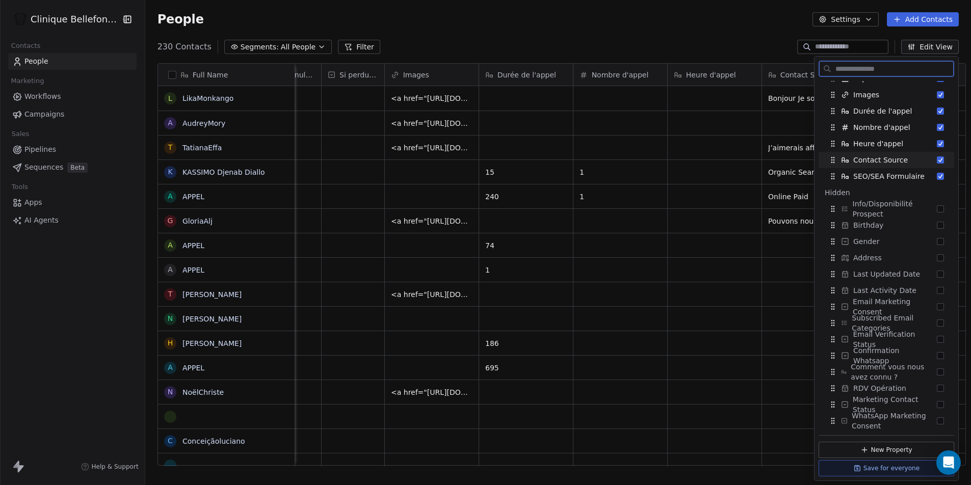
click at [893, 160] on span "Contact Source" at bounding box center [880, 160] width 55 height 10
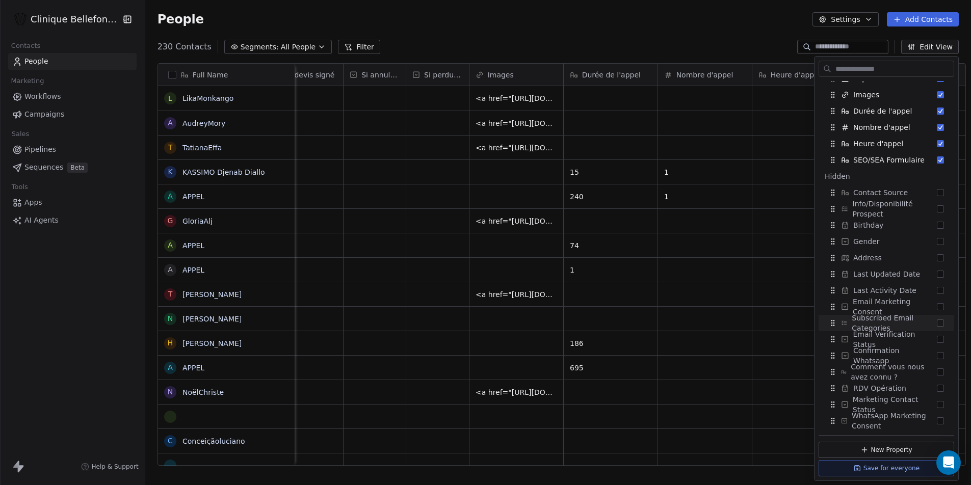
click at [710, 30] on div "People Settings Add Contacts" at bounding box center [558, 19] width 826 height 39
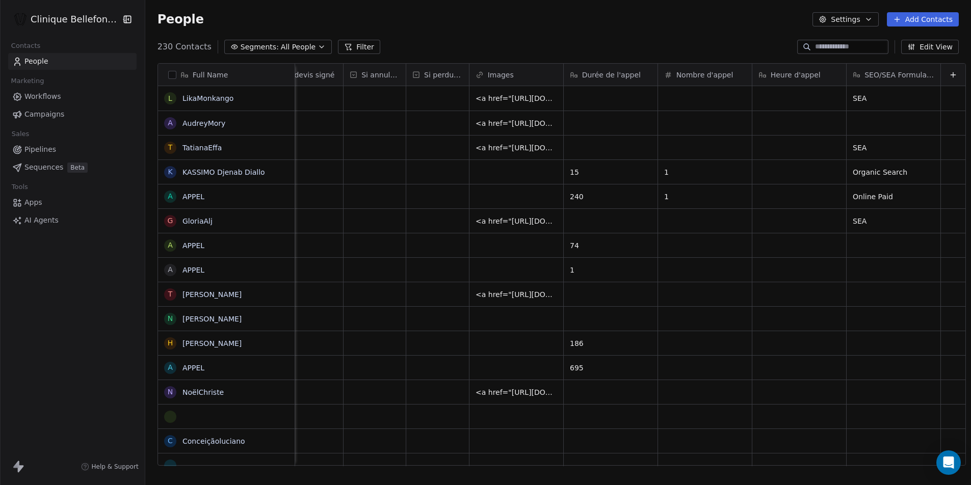
click at [515, 23] on div "People Settings Add Contacts" at bounding box center [558, 19] width 801 height 14
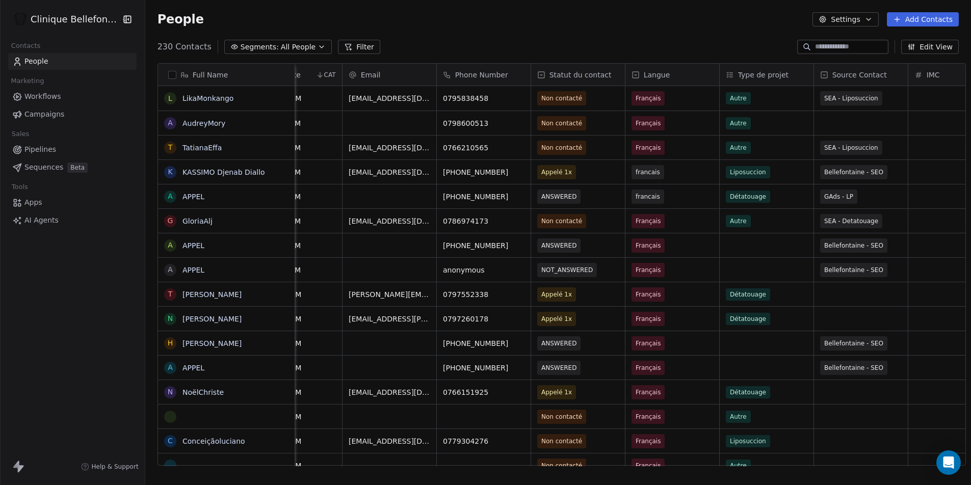
scroll to position [0, 0]
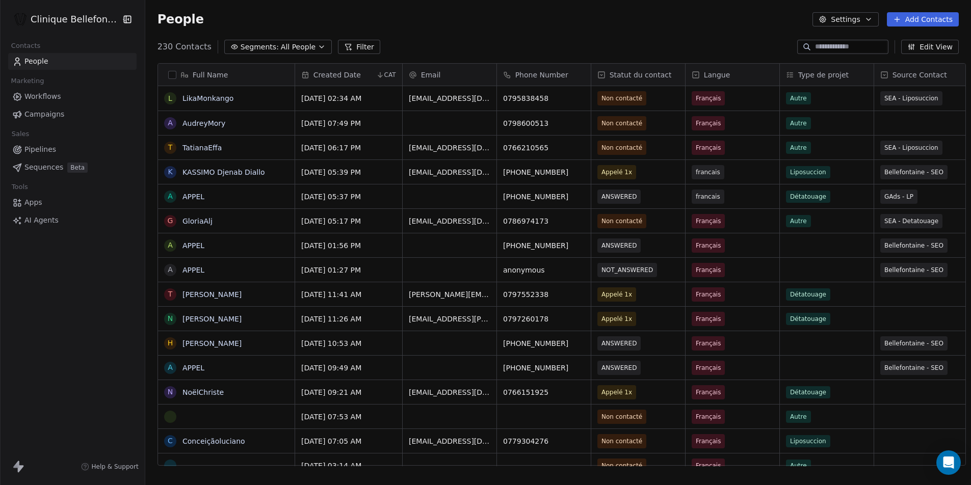
click at [566, 30] on div "People Settings Add Contacts" at bounding box center [558, 19] width 826 height 39
click at [435, 466] on div "Created Date CAT Email Phone Number Statut du contact Langue Type de projet Sou…" at bounding box center [630, 265] width 670 height 403
drag, startPoint x: 421, startPoint y: 467, endPoint x: 524, endPoint y: 461, distance: 102.6
click at [535, 461] on div "Full Name L LikaMonkango A [PERSON_NAME] [PERSON_NAME] K [PERSON_NAME] A APPEL …" at bounding box center [558, 268] width 826 height 427
click at [376, 75] on icon at bounding box center [380, 75] width 8 height 8
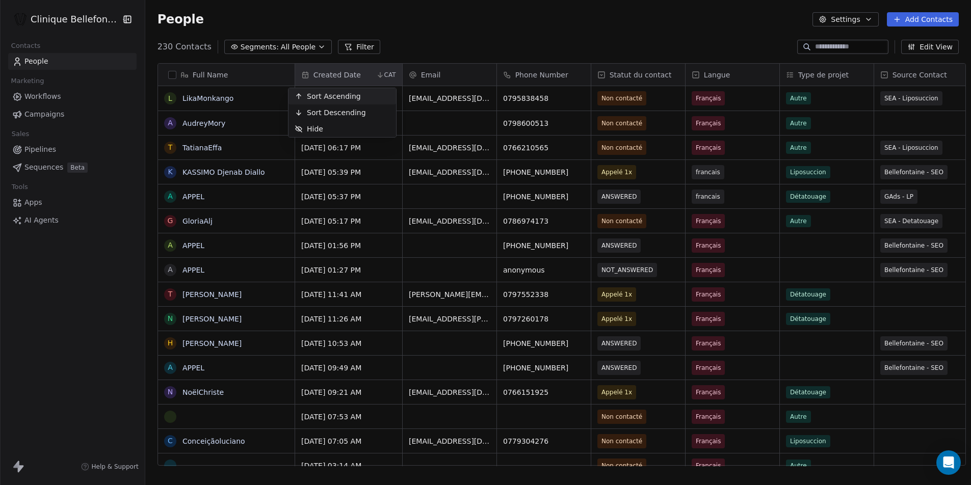
click at [436, 36] on html "Clinique Bellefontaine Contacts People Marketing Workflows Campaigns Sales Pipe…" at bounding box center [485, 242] width 971 height 485
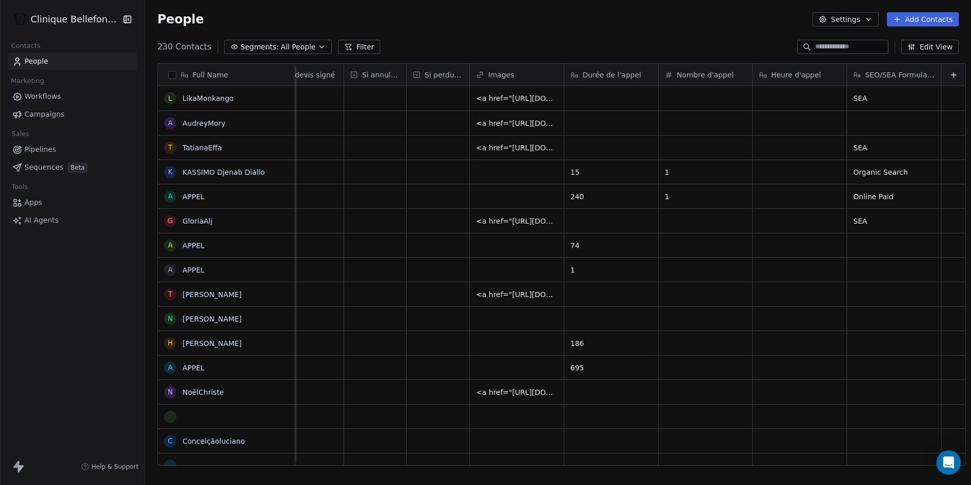
scroll to position [0, 2028]
click at [928, 47] on button "Edit View" at bounding box center [930, 47] width 58 height 14
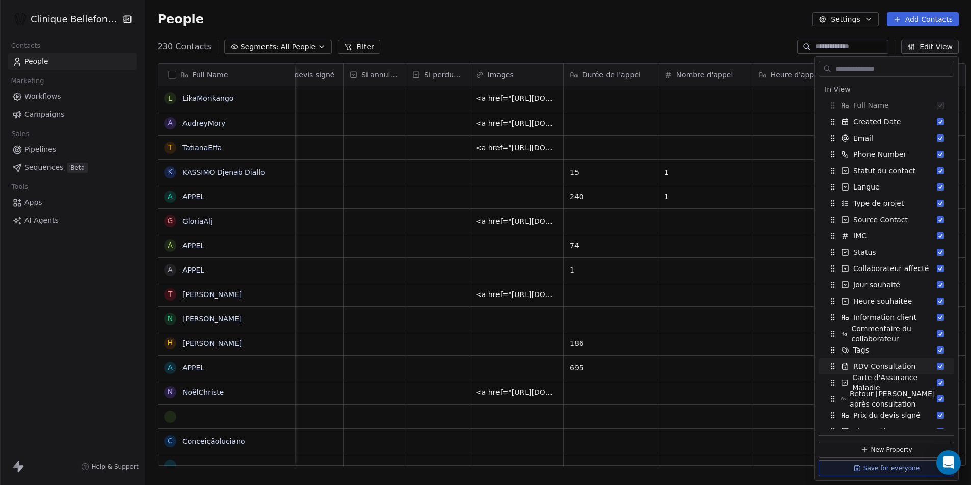
scroll to position [370, 0]
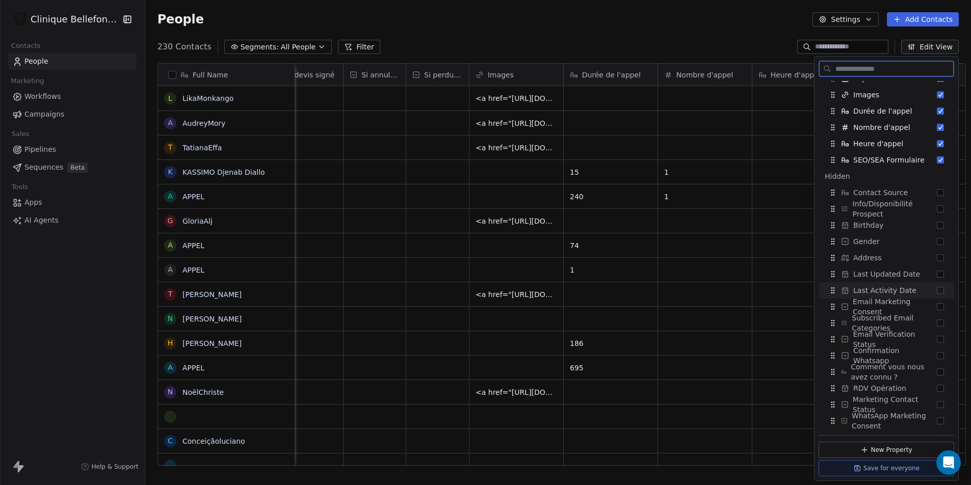
click at [884, 291] on span "Last Activity Date" at bounding box center [884, 291] width 63 height 10
click at [876, 472] on button "Save for everyone" at bounding box center [887, 468] width 136 height 16
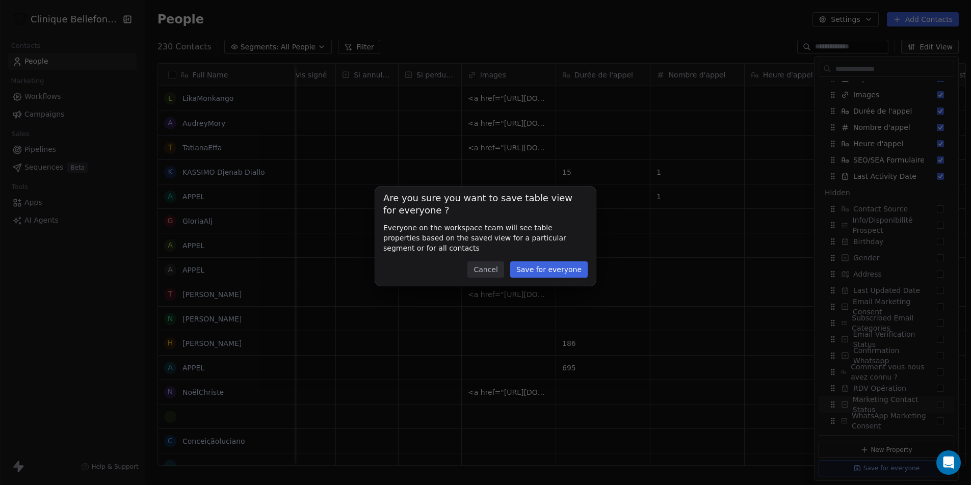
click at [550, 265] on button "Save for everyone" at bounding box center [548, 270] width 77 height 16
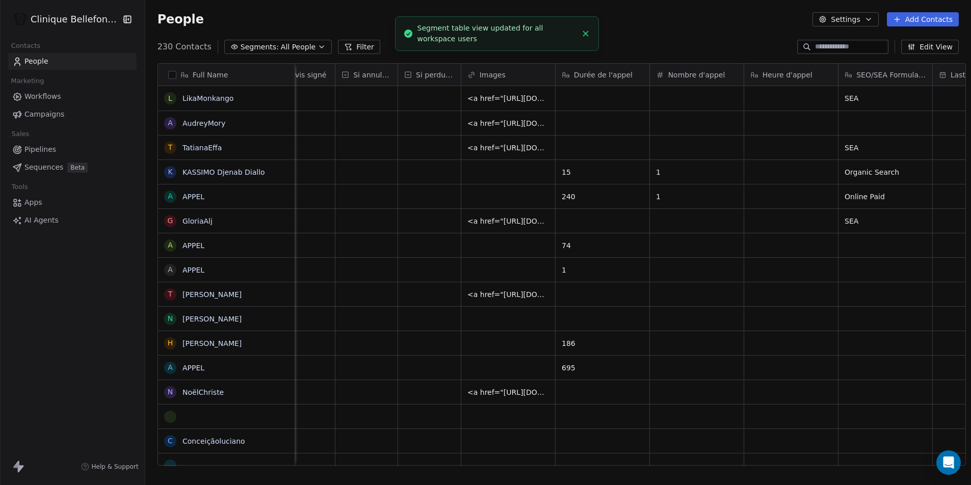
scroll to position [0, 2122]
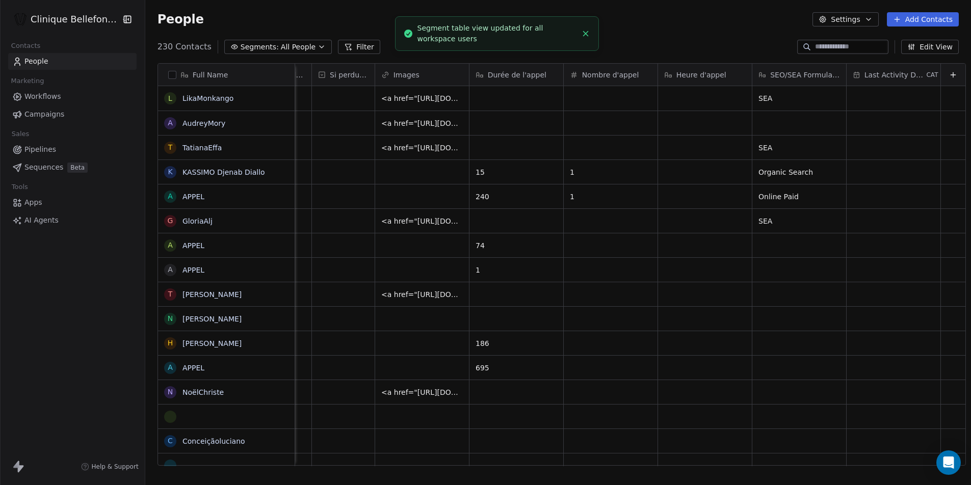
click at [868, 75] on span "Last Activity Date" at bounding box center [895, 75] width 60 height 10
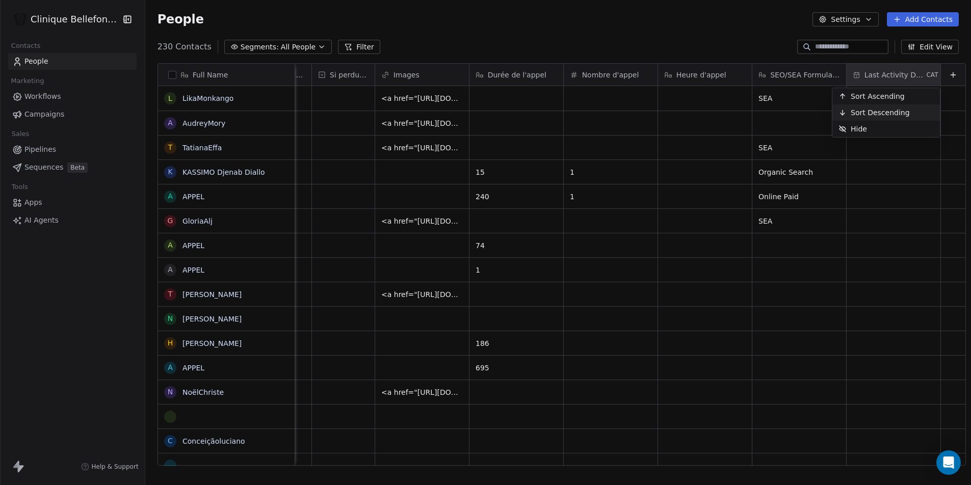
click at [877, 111] on span "Sort Descending" at bounding box center [880, 113] width 59 height 10
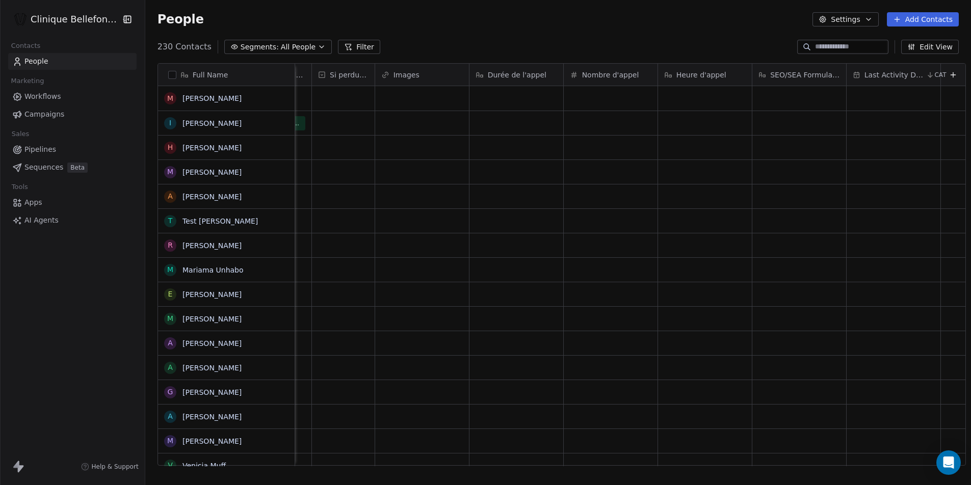
click at [906, 72] on span "Last Activity Date" at bounding box center [895, 75] width 60 height 10
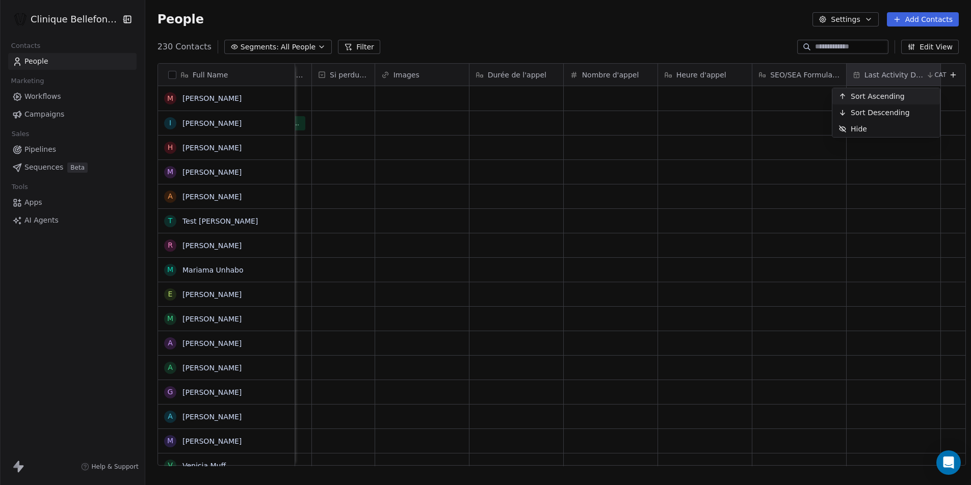
click at [892, 97] on span "Sort Ascending" at bounding box center [878, 96] width 54 height 10
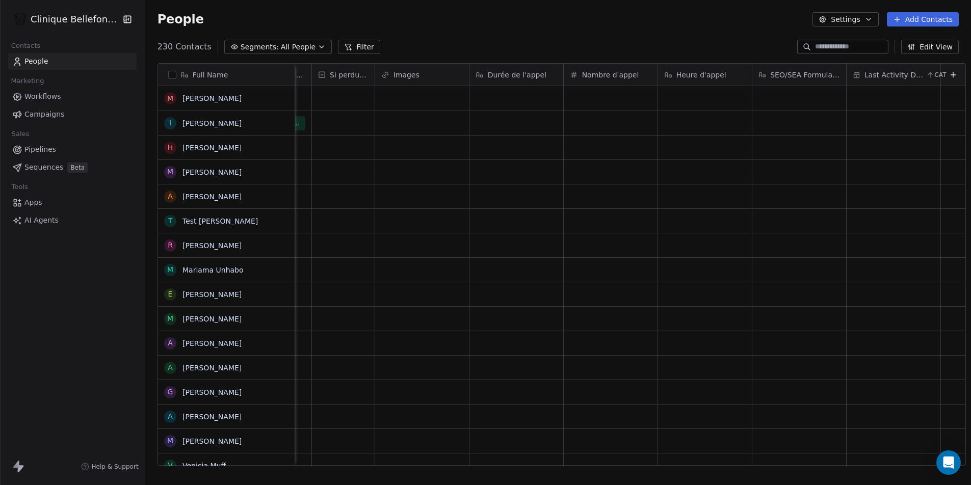
click at [928, 45] on button "Edit View" at bounding box center [930, 47] width 58 height 14
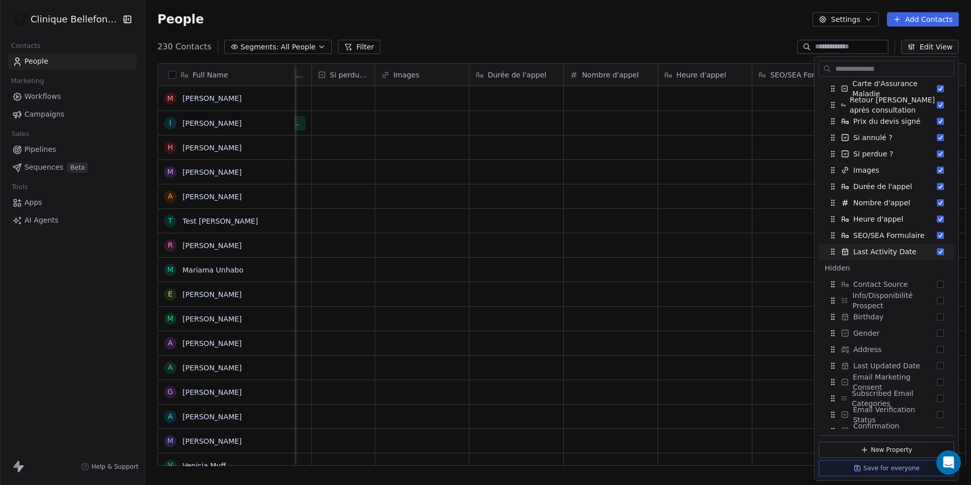
scroll to position [294, 0]
click at [937, 250] on button "Suggestions" at bounding box center [940, 252] width 7 height 7
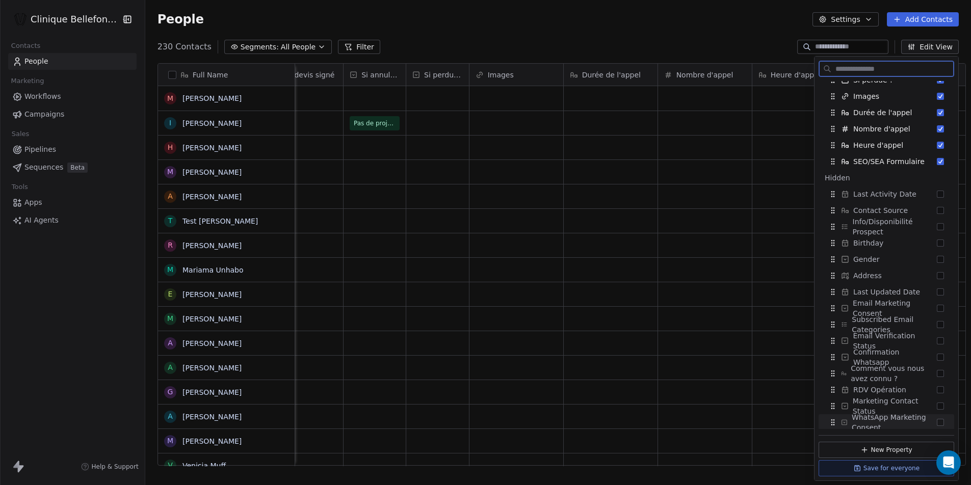
scroll to position [368, 0]
click at [887, 470] on button "Save for everyone" at bounding box center [887, 468] width 136 height 16
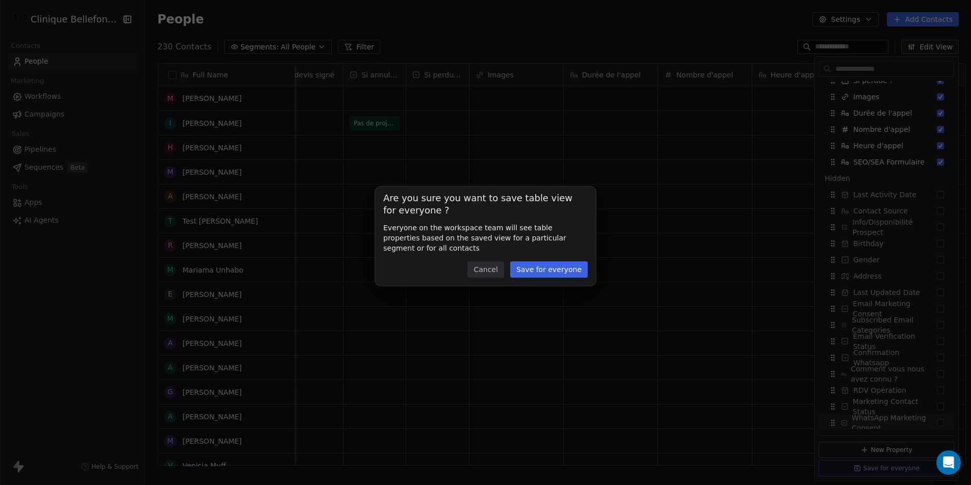
click at [548, 274] on button "Save for everyone" at bounding box center [548, 270] width 77 height 16
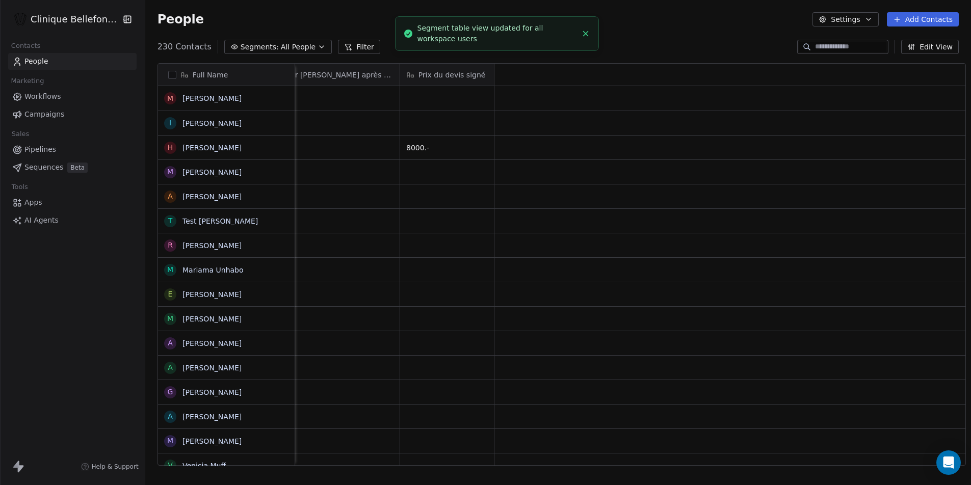
scroll to position [0, 0]
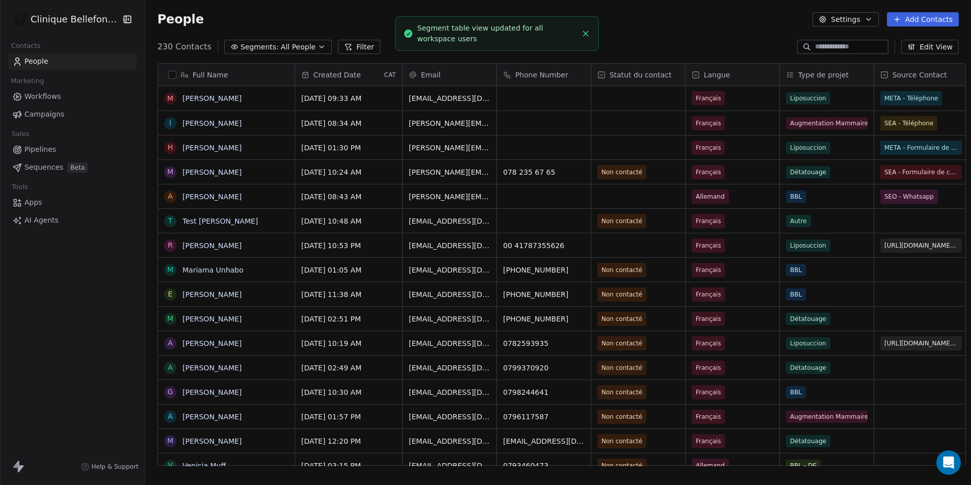
click at [374, 71] on div "Created Date" at bounding box center [341, 75] width 81 height 10
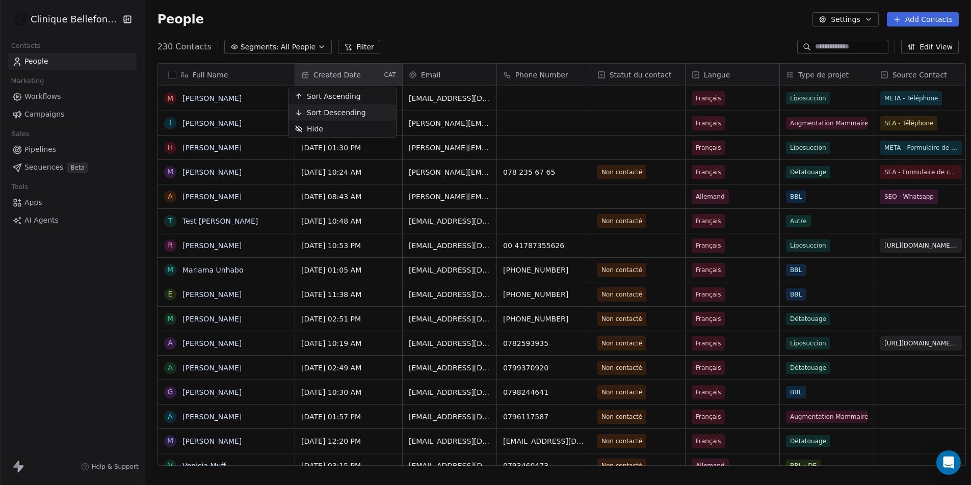
click at [348, 111] on span "Sort Descending" at bounding box center [336, 113] width 59 height 10
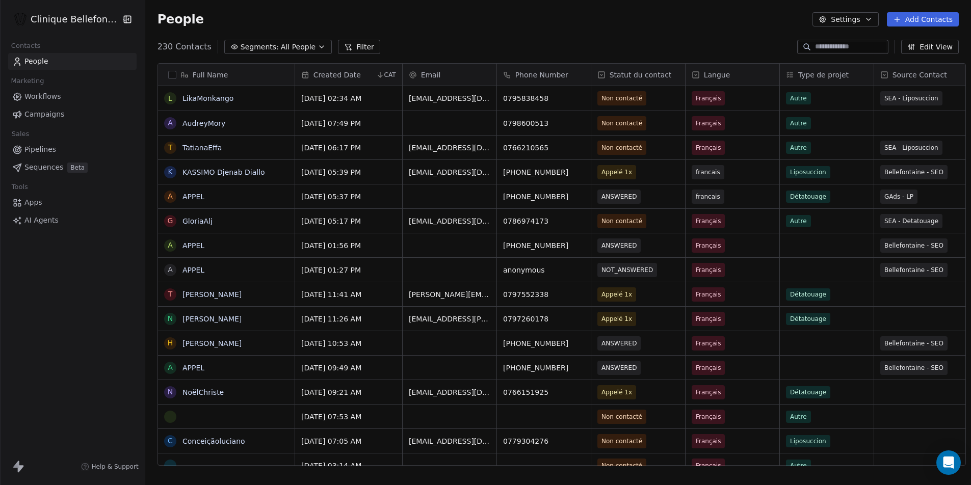
click at [435, 34] on div "People Settings Add Contacts" at bounding box center [558, 19] width 826 height 39
click at [519, 18] on div "People Settings Add Contacts" at bounding box center [558, 19] width 801 height 14
